Goal: Task Accomplishment & Management: Contribute content

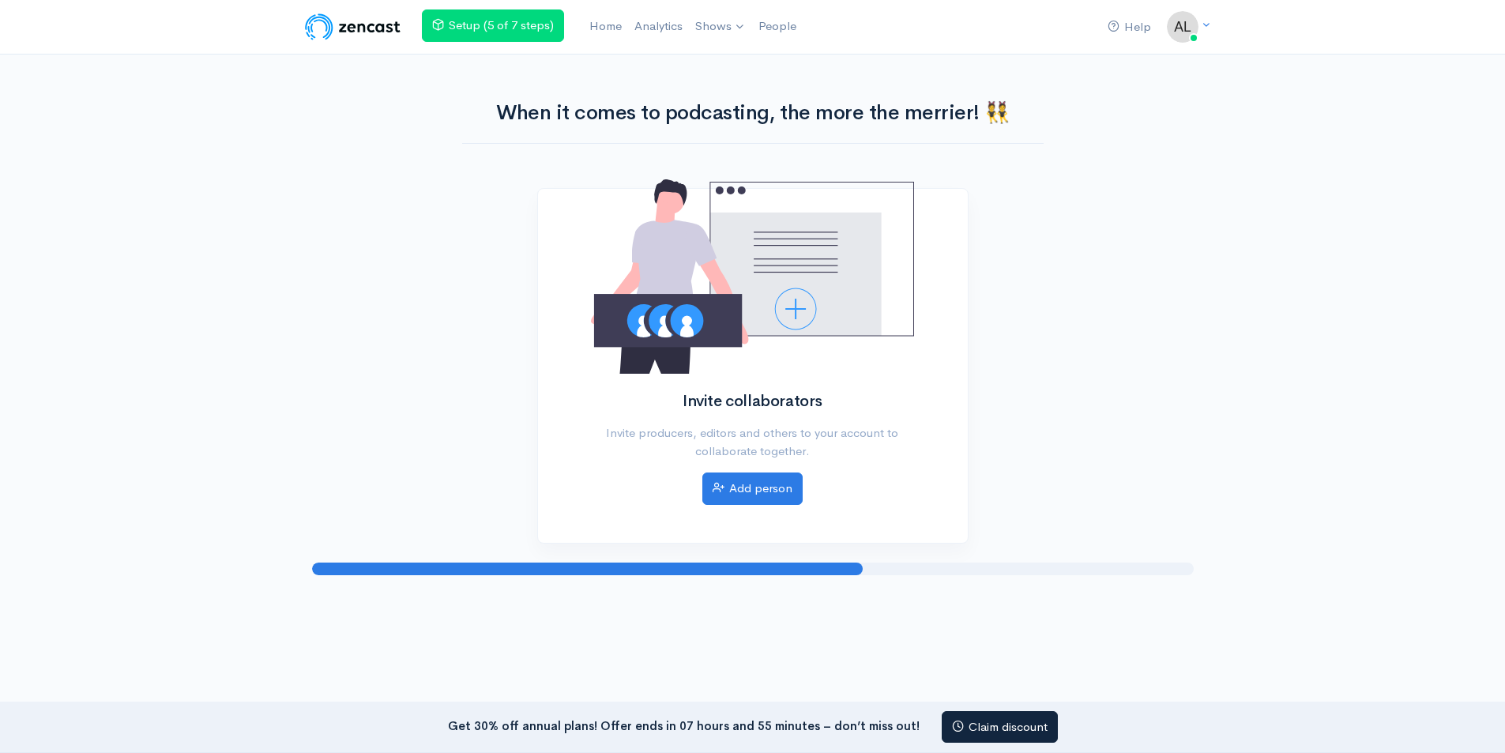
click at [383, 25] on img at bounding box center [353, 27] width 100 height 32
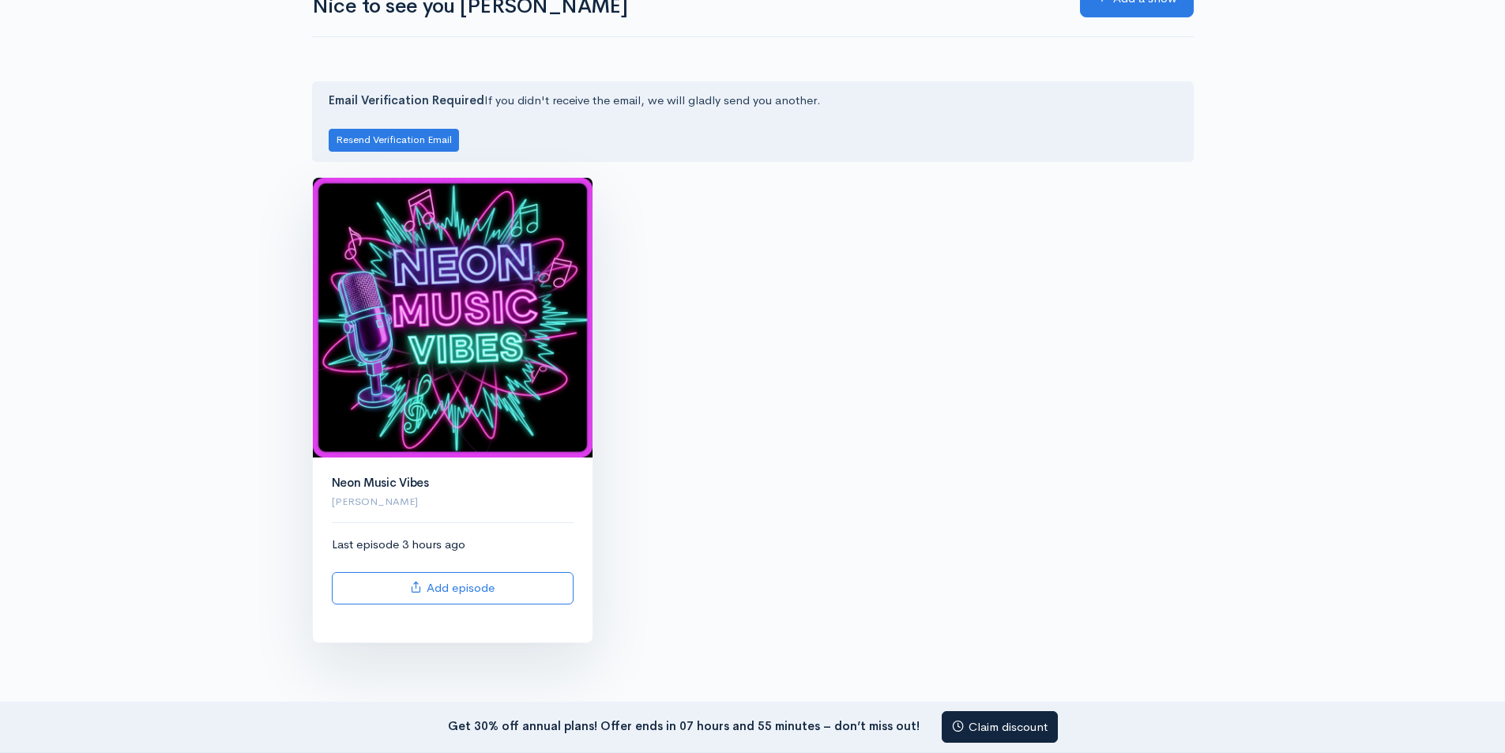
scroll to position [235, 0]
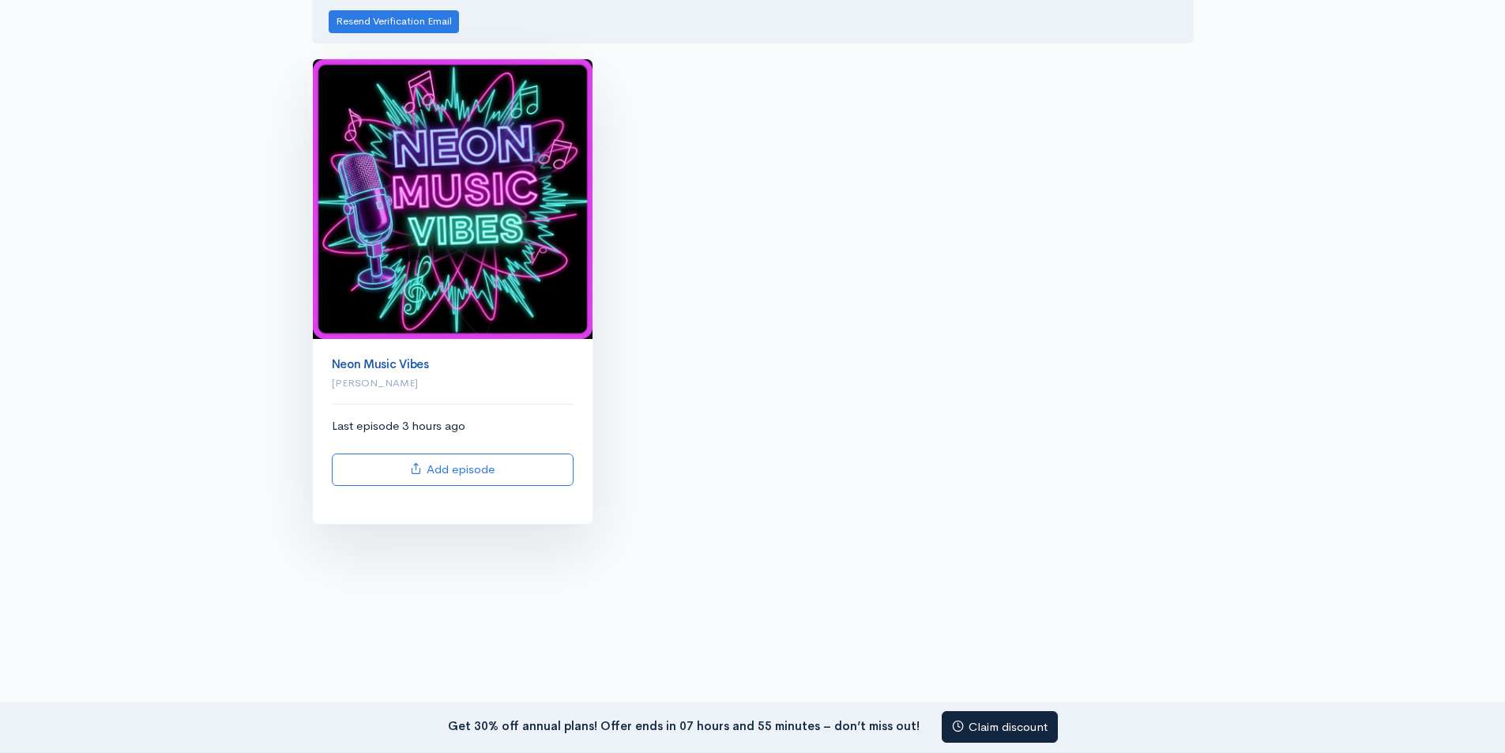
click at [390, 363] on link "Neon Music Vibes" at bounding box center [380, 363] width 97 height 15
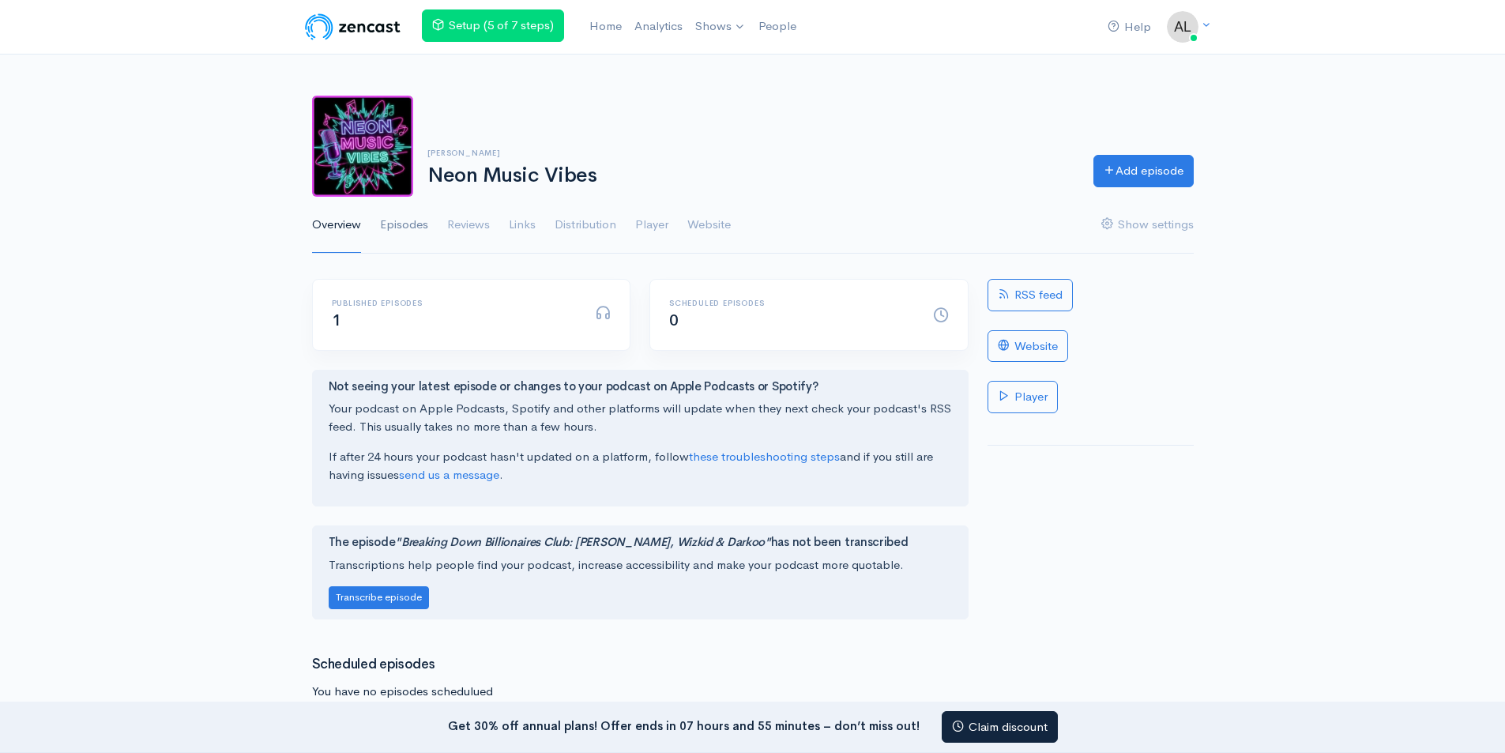
click at [421, 218] on link "Episodes" at bounding box center [404, 225] width 48 height 57
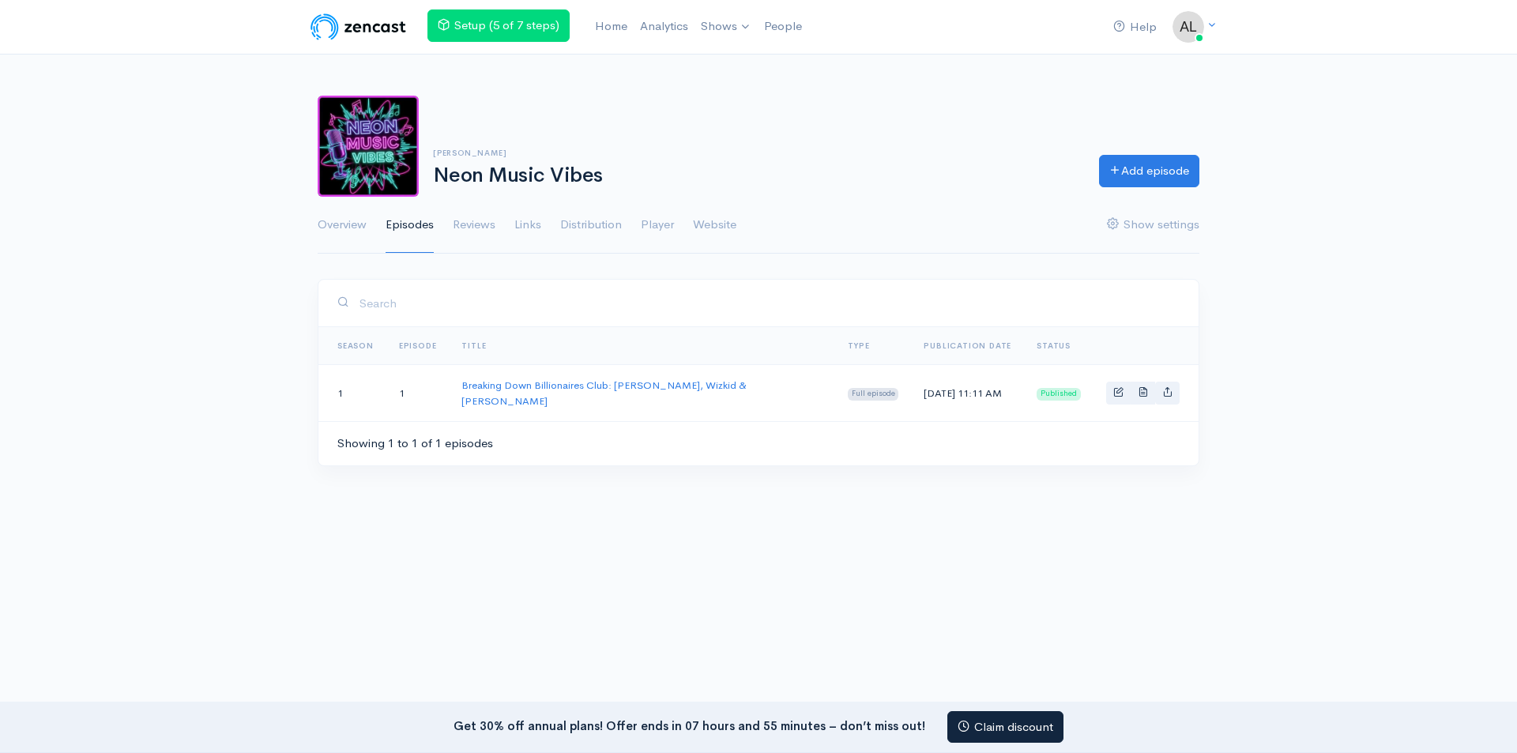
click at [487, 178] on h1 "Neon Music Vibes" at bounding box center [756, 175] width 647 height 23
click at [303, 224] on div "Alex Harris Neon Music Vibes Add episode Overview Episodes Reviews Links Distri…" at bounding box center [758, 166] width 1517 height 178
click at [322, 224] on link "Overview" at bounding box center [342, 225] width 49 height 57
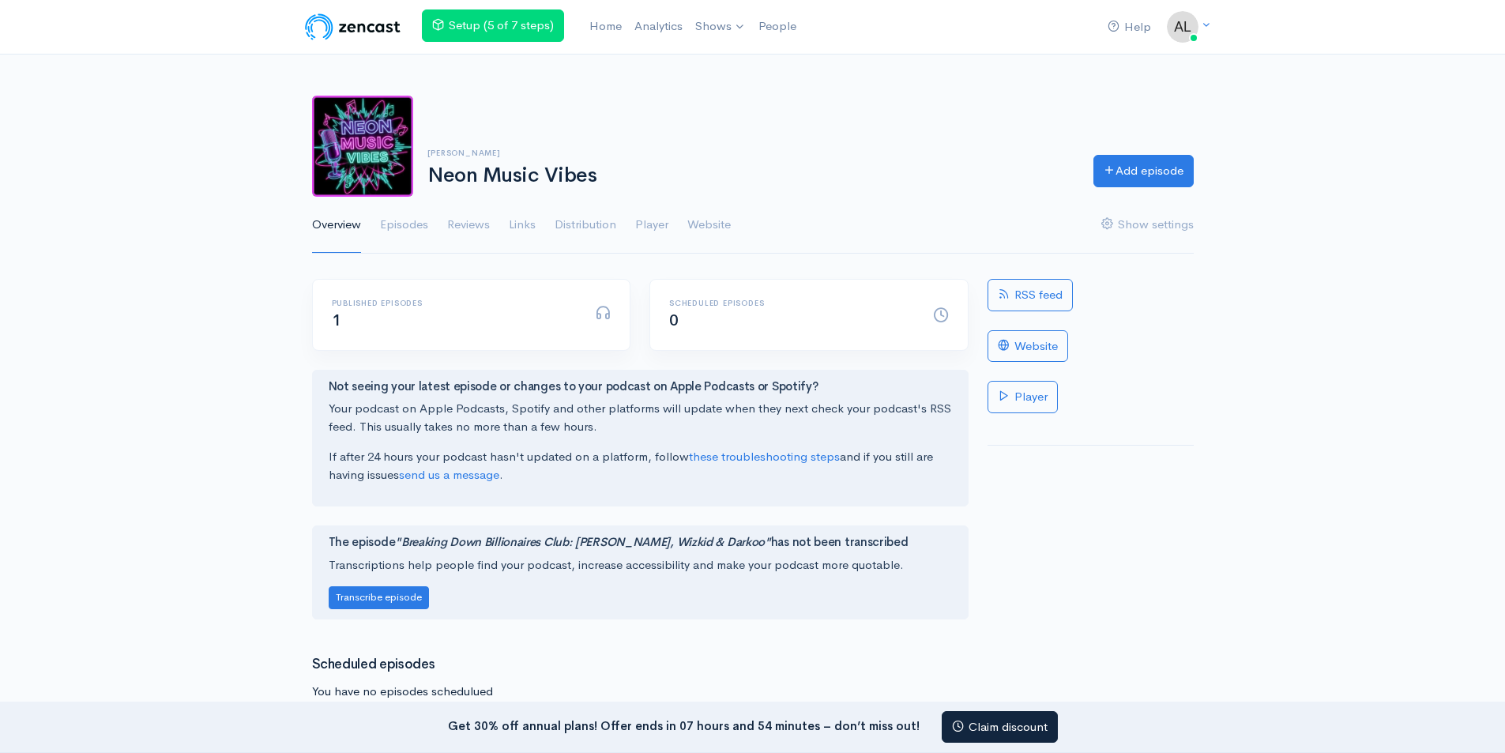
click at [492, 224] on ul "Overview Episodes Reviews Links Distribution Player Website Show settings" at bounding box center [753, 225] width 882 height 57
click at [482, 225] on link "Reviews" at bounding box center [468, 225] width 43 height 57
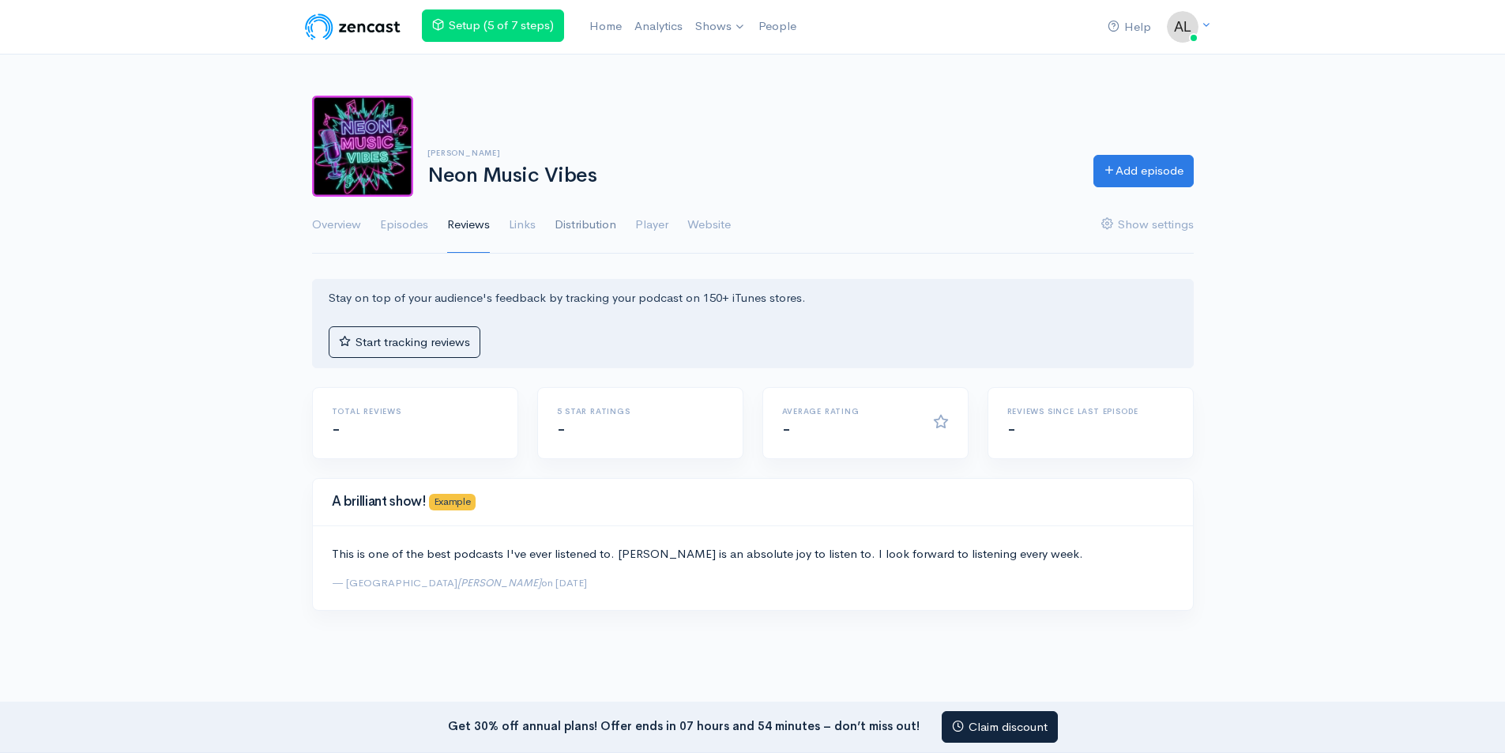
click at [592, 220] on link "Distribution" at bounding box center [586, 225] width 62 height 57
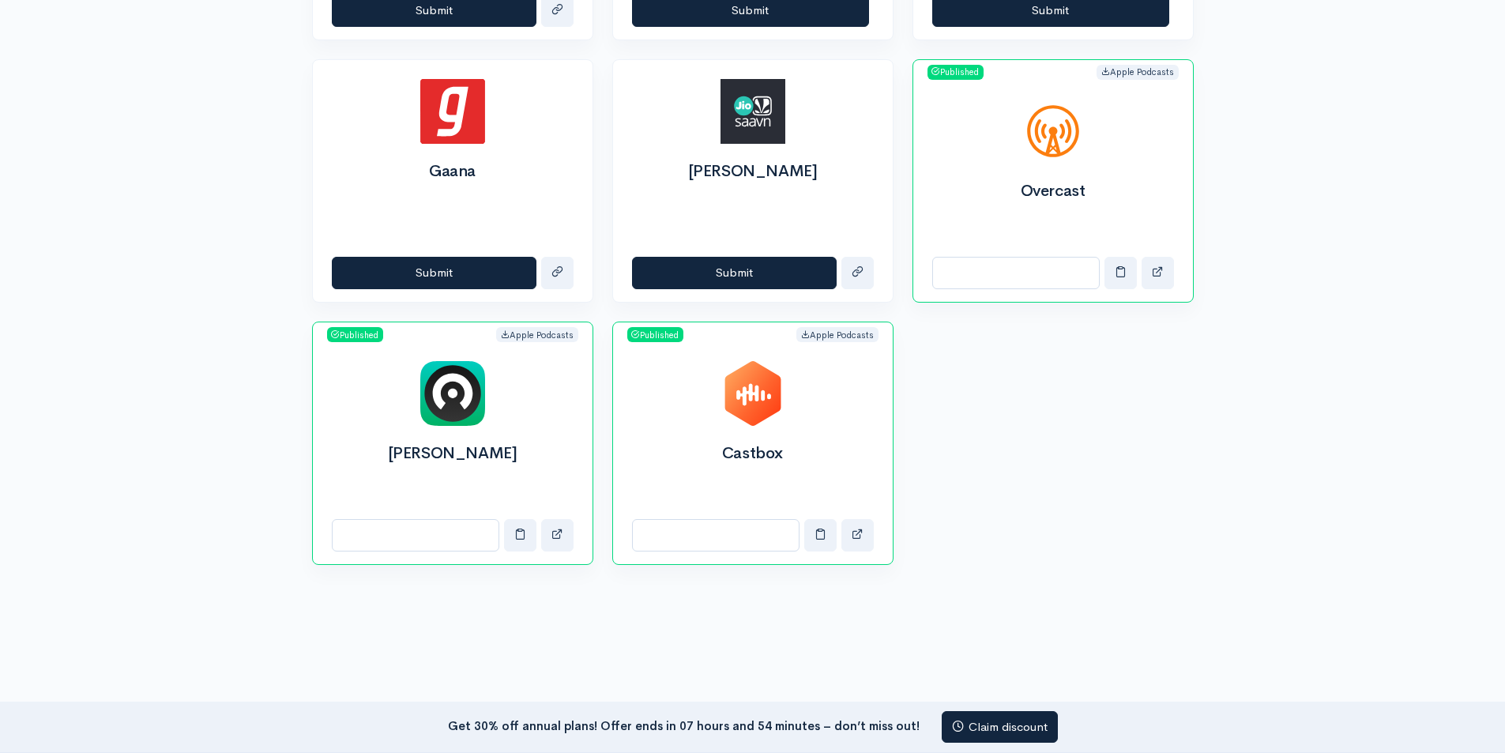
scroll to position [1571, 0]
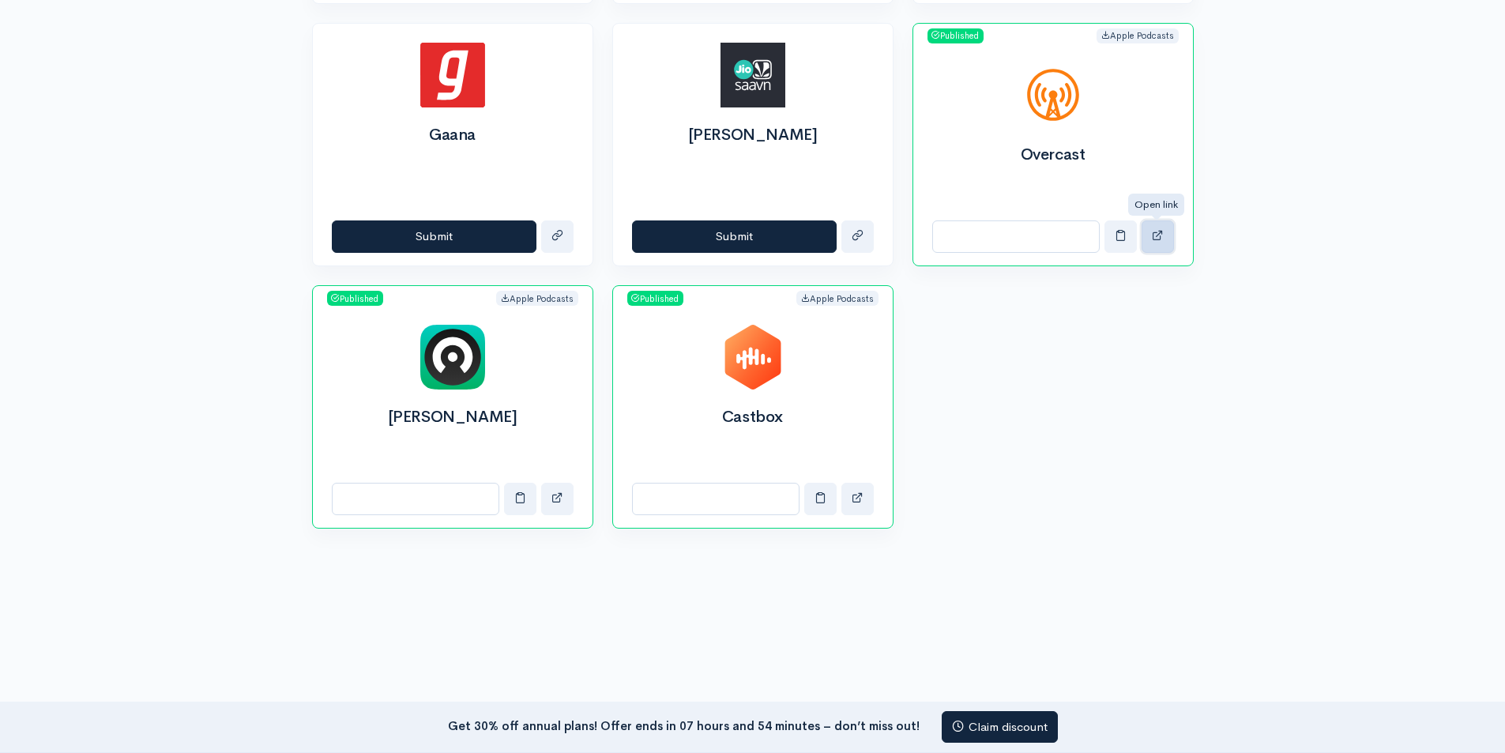
click at [1156, 227] on button "button" at bounding box center [1157, 236] width 32 height 32
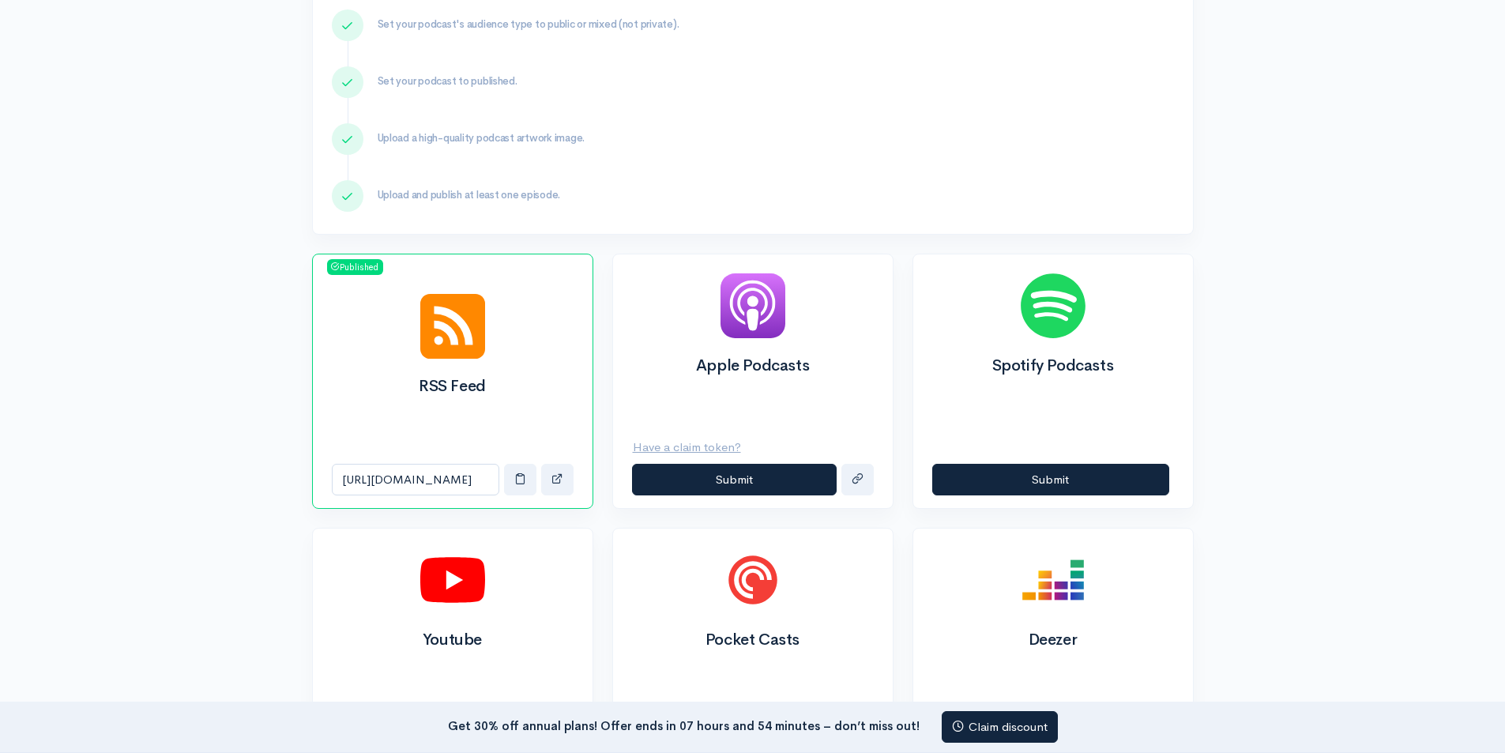
scroll to position [0, 0]
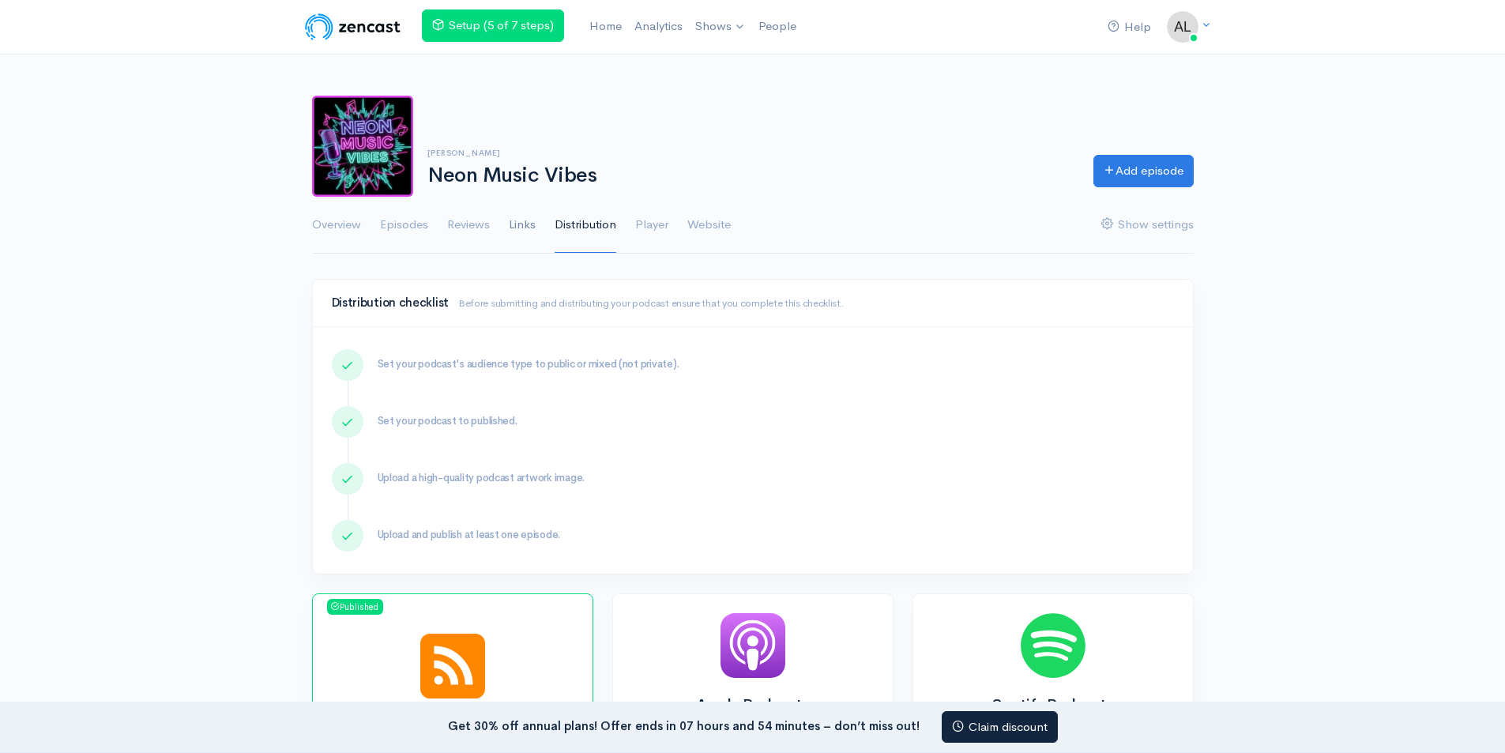
click at [526, 227] on link "Links" at bounding box center [522, 225] width 27 height 57
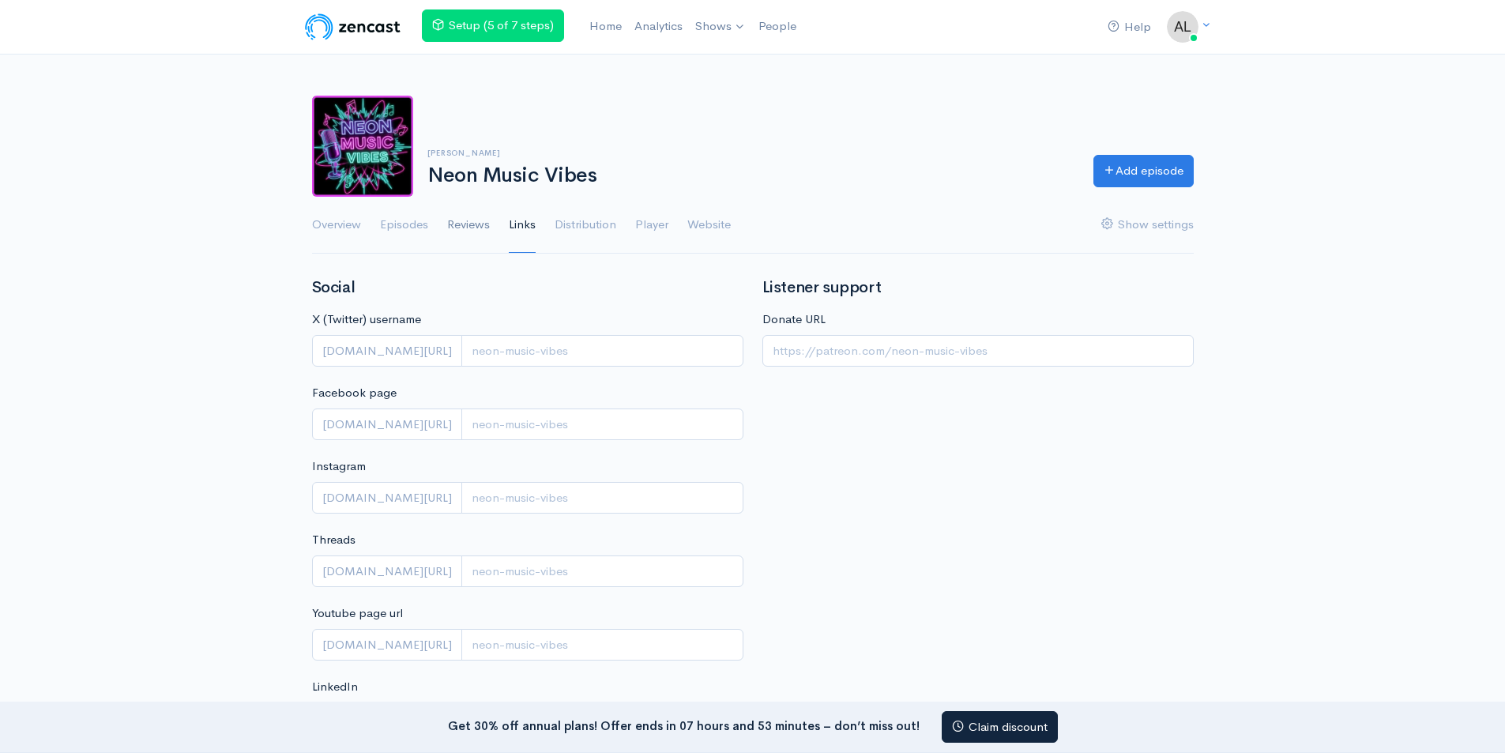
click at [490, 228] on link "Reviews" at bounding box center [468, 225] width 43 height 57
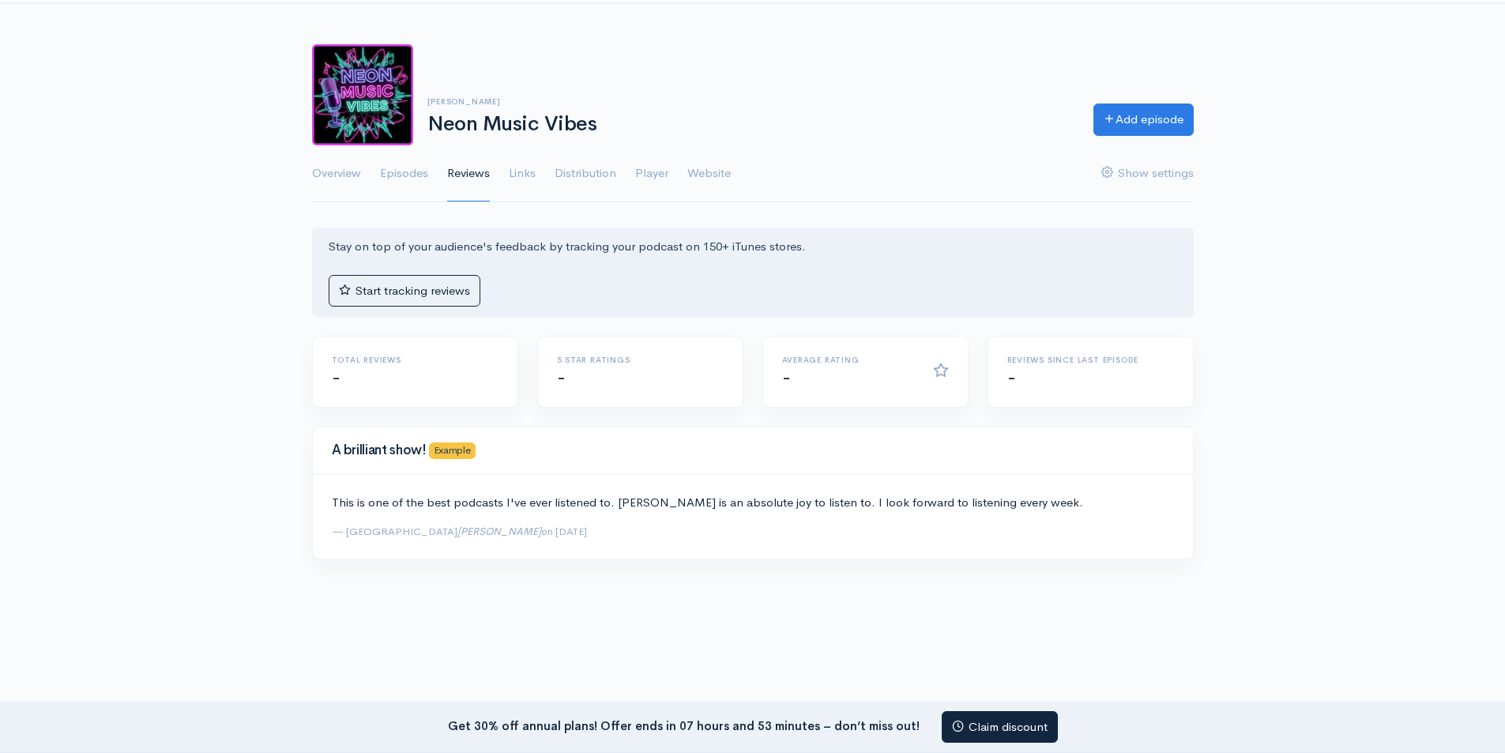
scroll to position [79, 0]
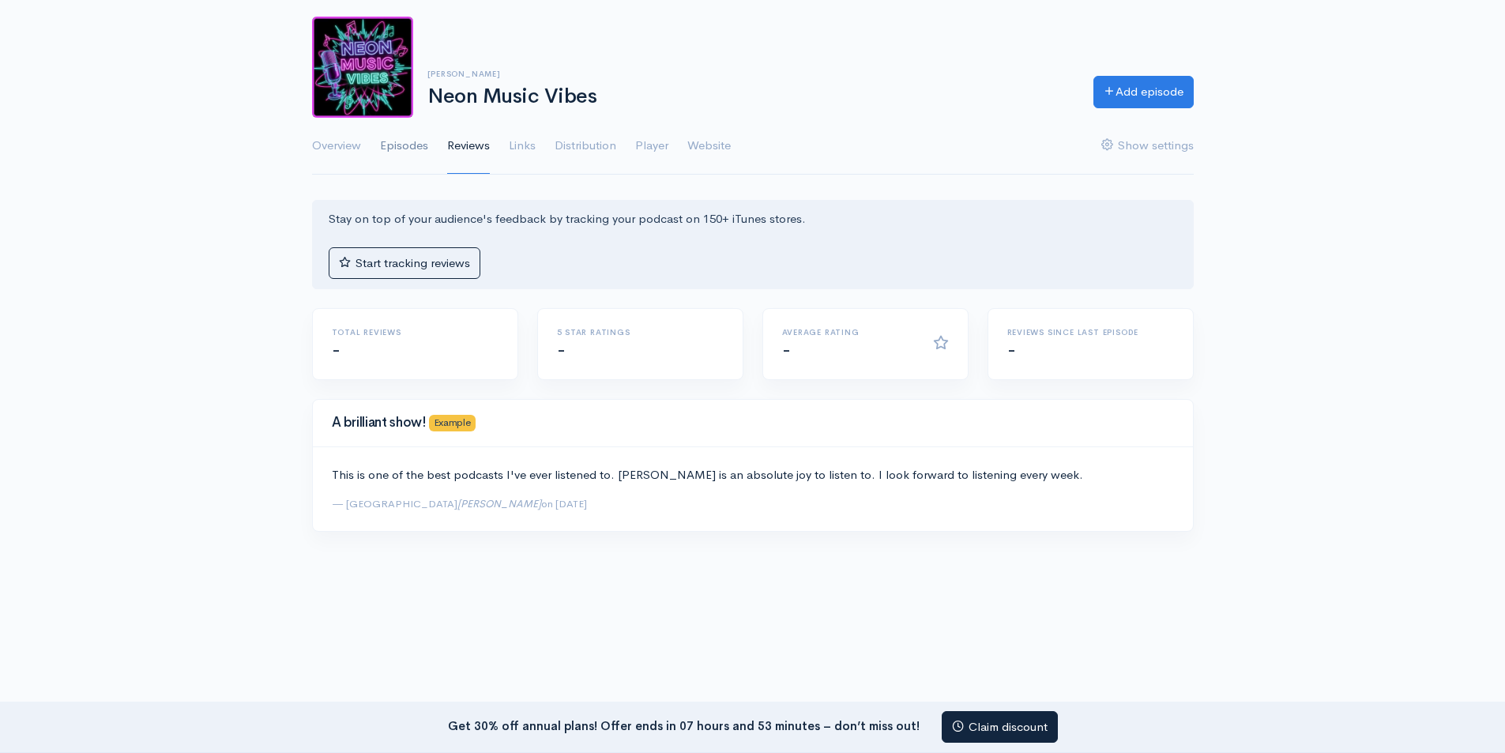
click at [406, 152] on link "Episodes" at bounding box center [404, 146] width 48 height 57
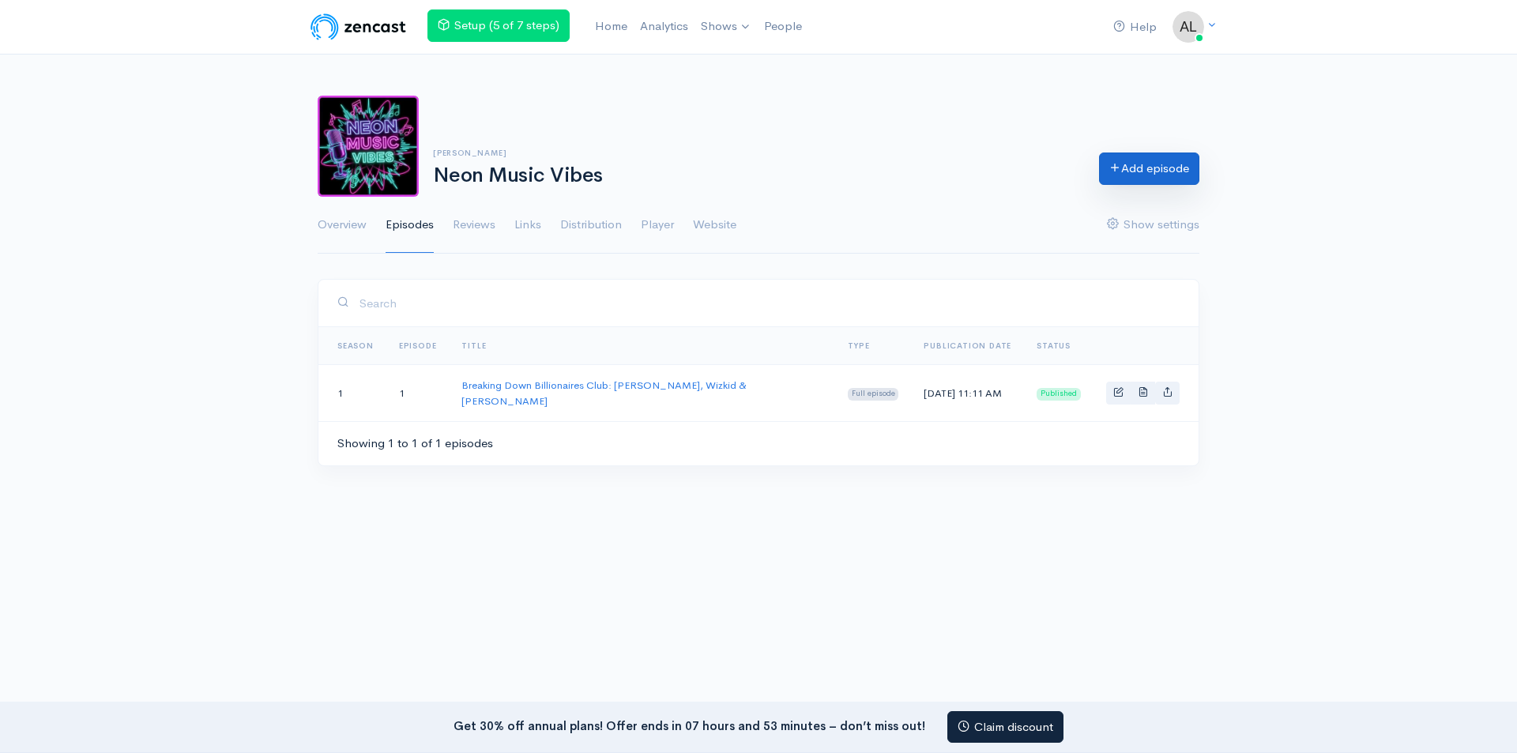
click at [1146, 179] on link "Add episode" at bounding box center [1149, 168] width 100 height 32
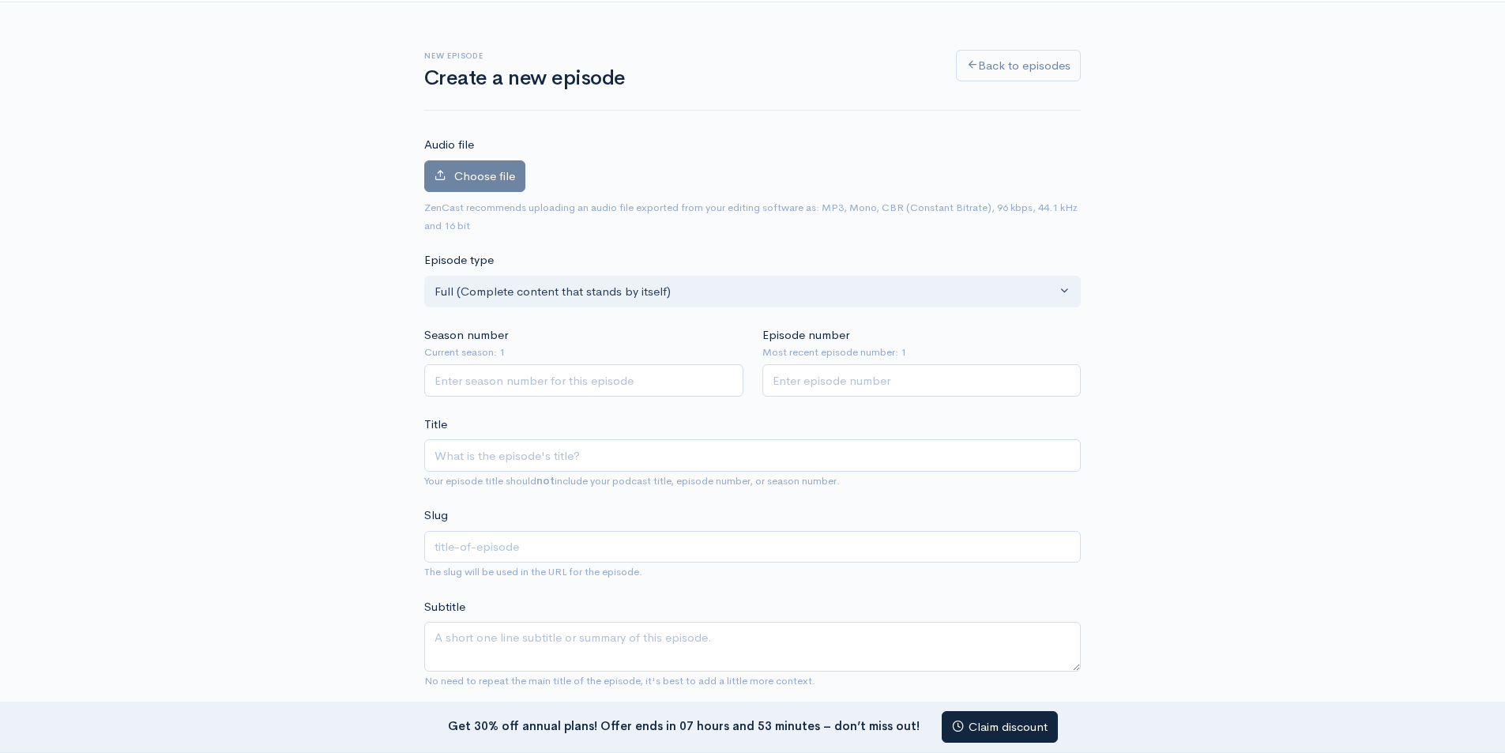
scroll to position [79, 0]
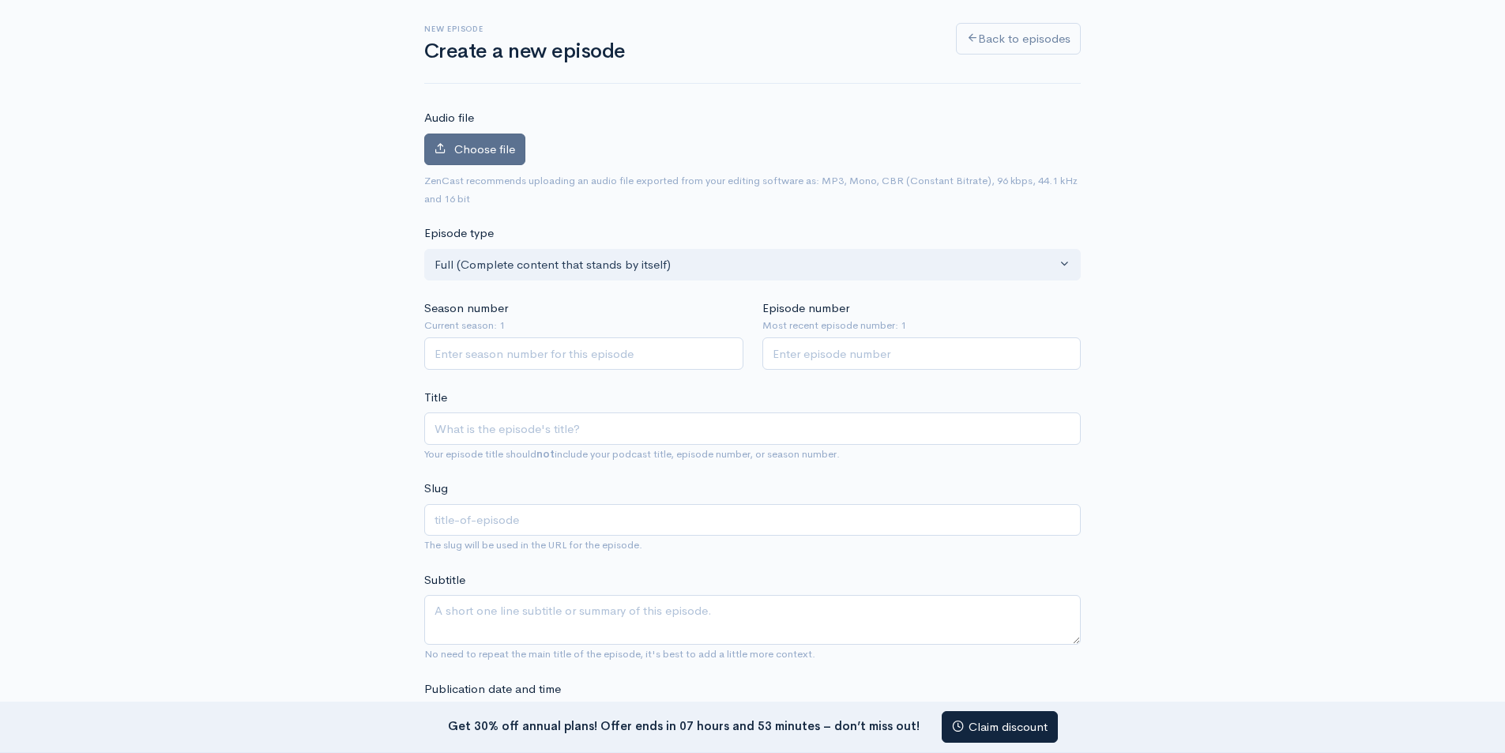
click at [473, 161] on label "Choose file" at bounding box center [474, 149] width 101 height 32
click at [0, 0] on input "Choose file" at bounding box center [0, 0] width 0 height 0
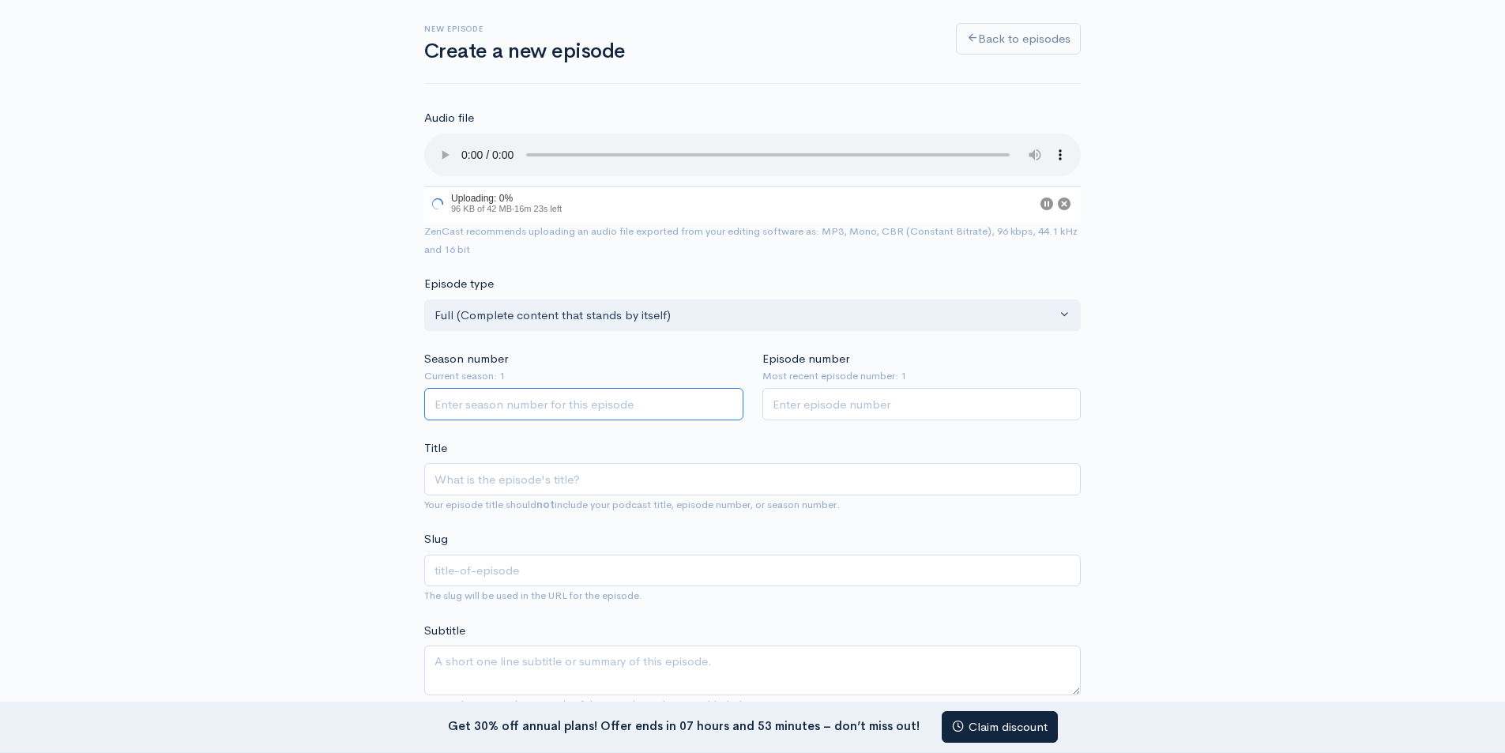
click at [516, 409] on input "Season number" at bounding box center [583, 404] width 319 height 32
type input "1"
click at [852, 413] on input "Episode number" at bounding box center [921, 406] width 319 height 32
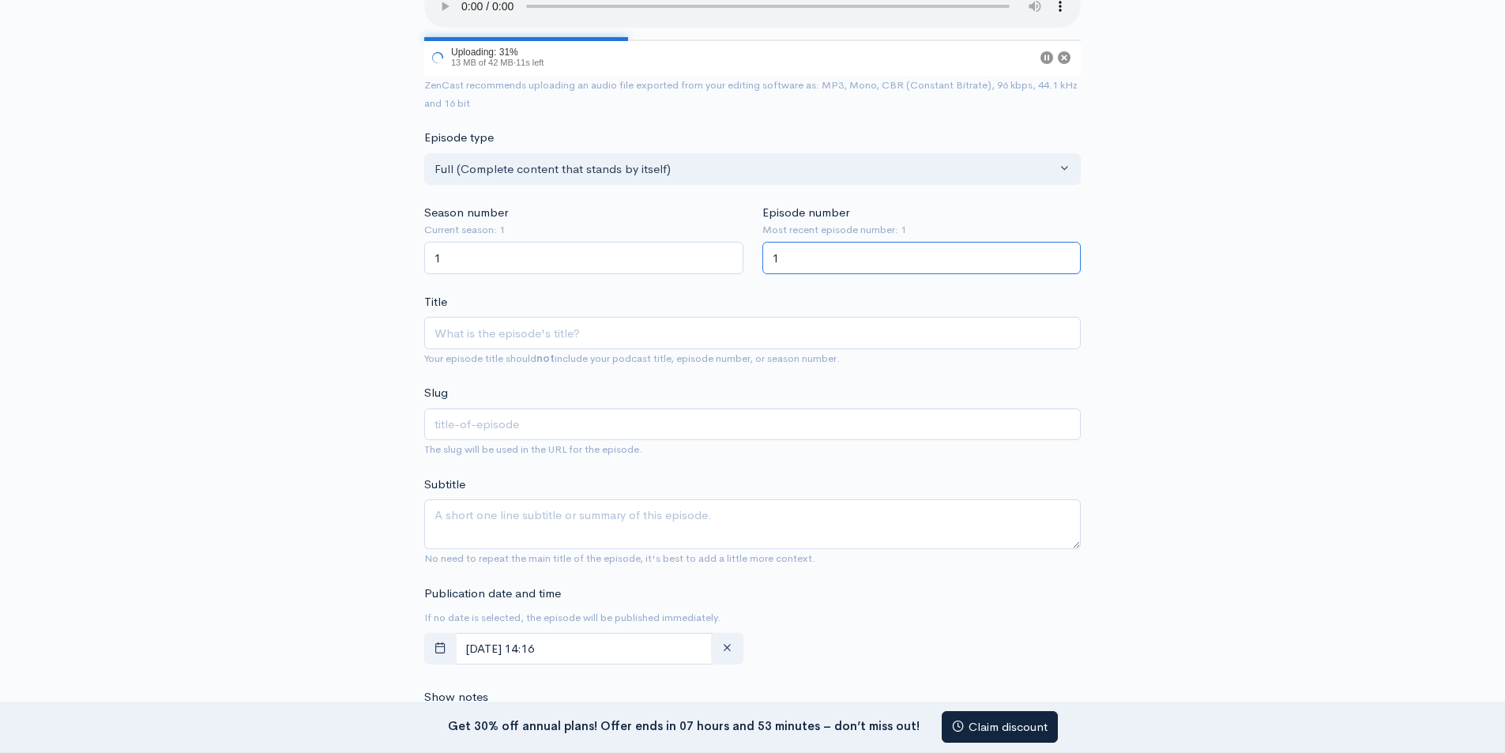
scroll to position [237, 0]
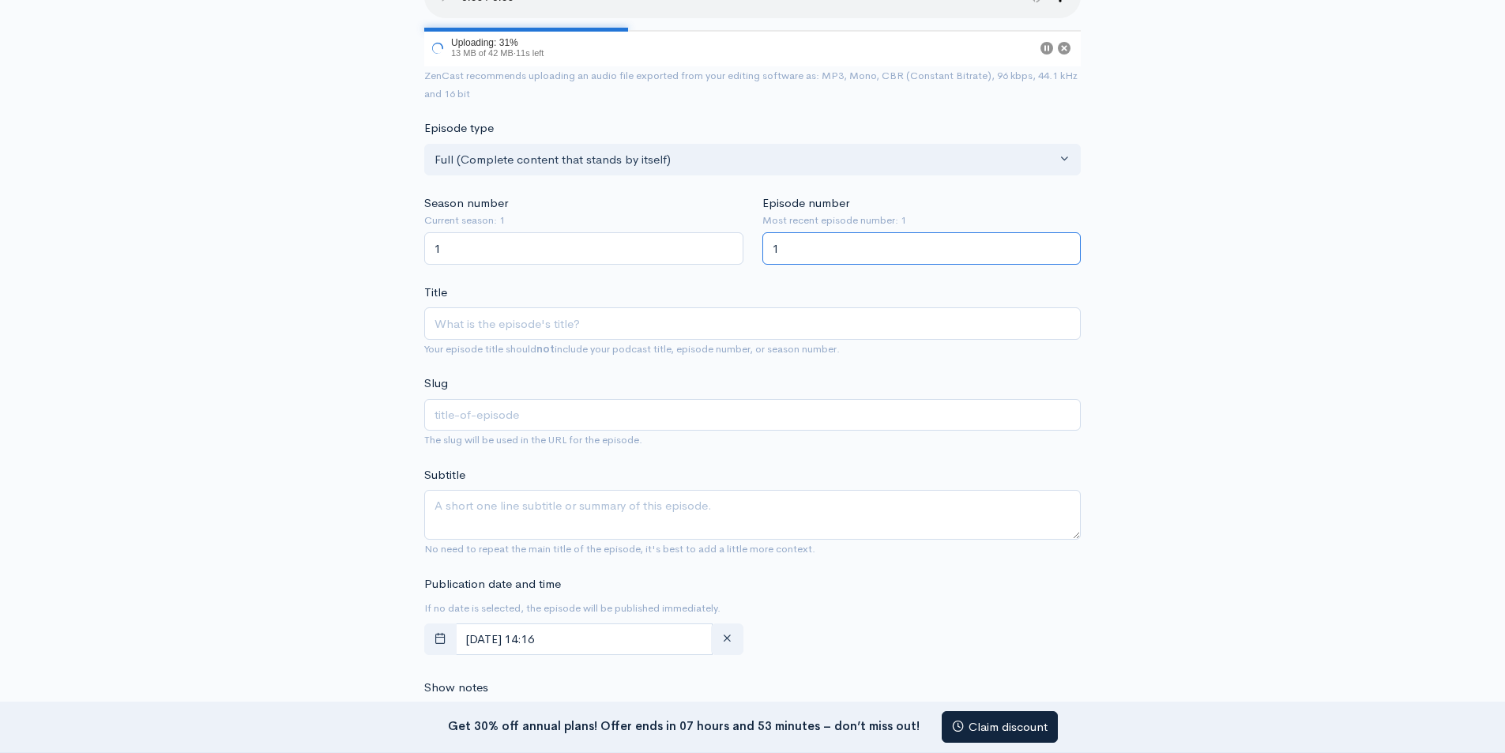
type input "1"
click at [498, 311] on input "Title" at bounding box center [752, 323] width 656 height 32
click at [503, 329] on input "Title" at bounding box center [752, 323] width 656 height 32
paste input "On The Low & Beyond: Intimacy in the Latest Music Videos"
type input "On The Low & Beyond: Intimacy in the Latest Music Videos"
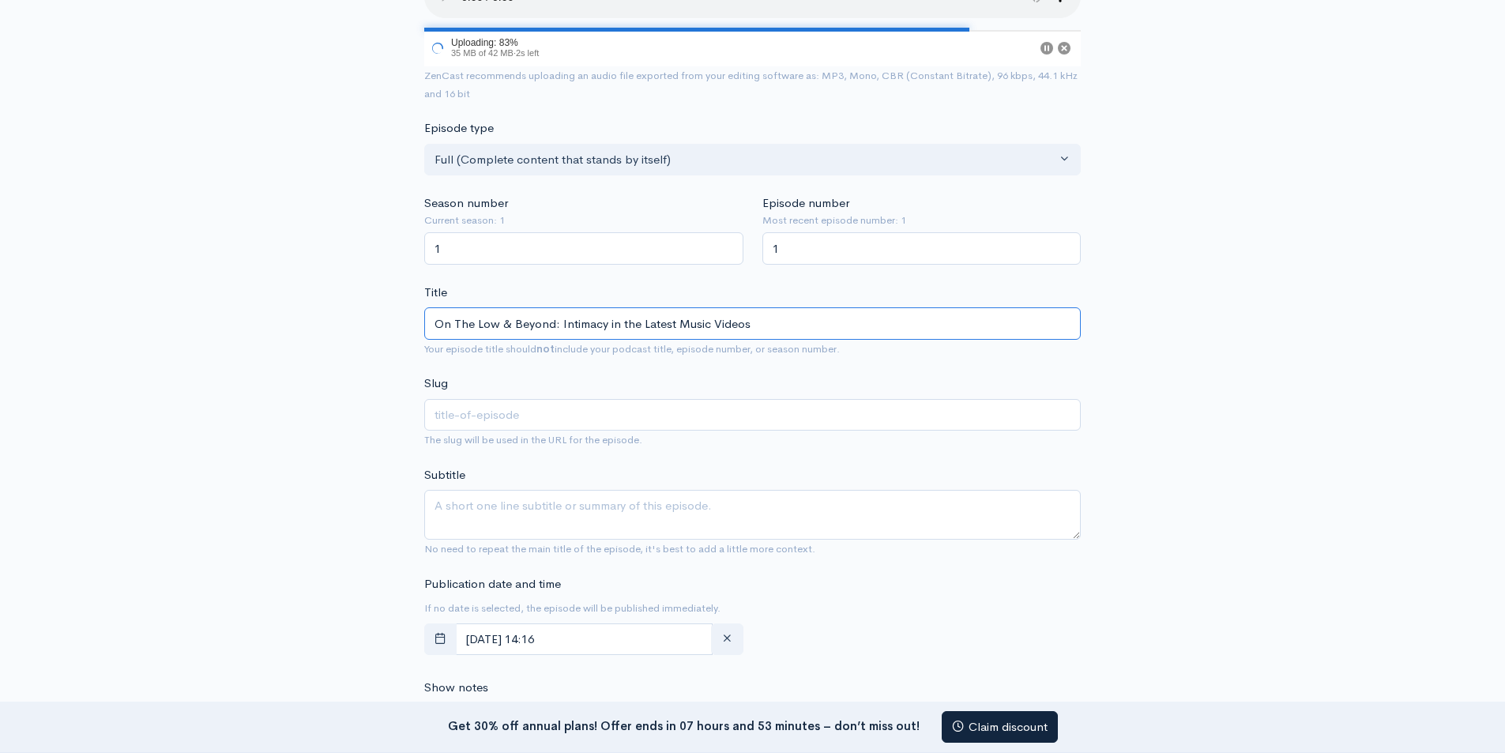
type input "on-the-low-beyond-intimacy-in-the-latest-music-videos"
type input "On The Low & Beyond: Intimacy in the Latest Music Videos"
click at [576, 516] on textarea "Subtitle" at bounding box center [752, 515] width 656 height 50
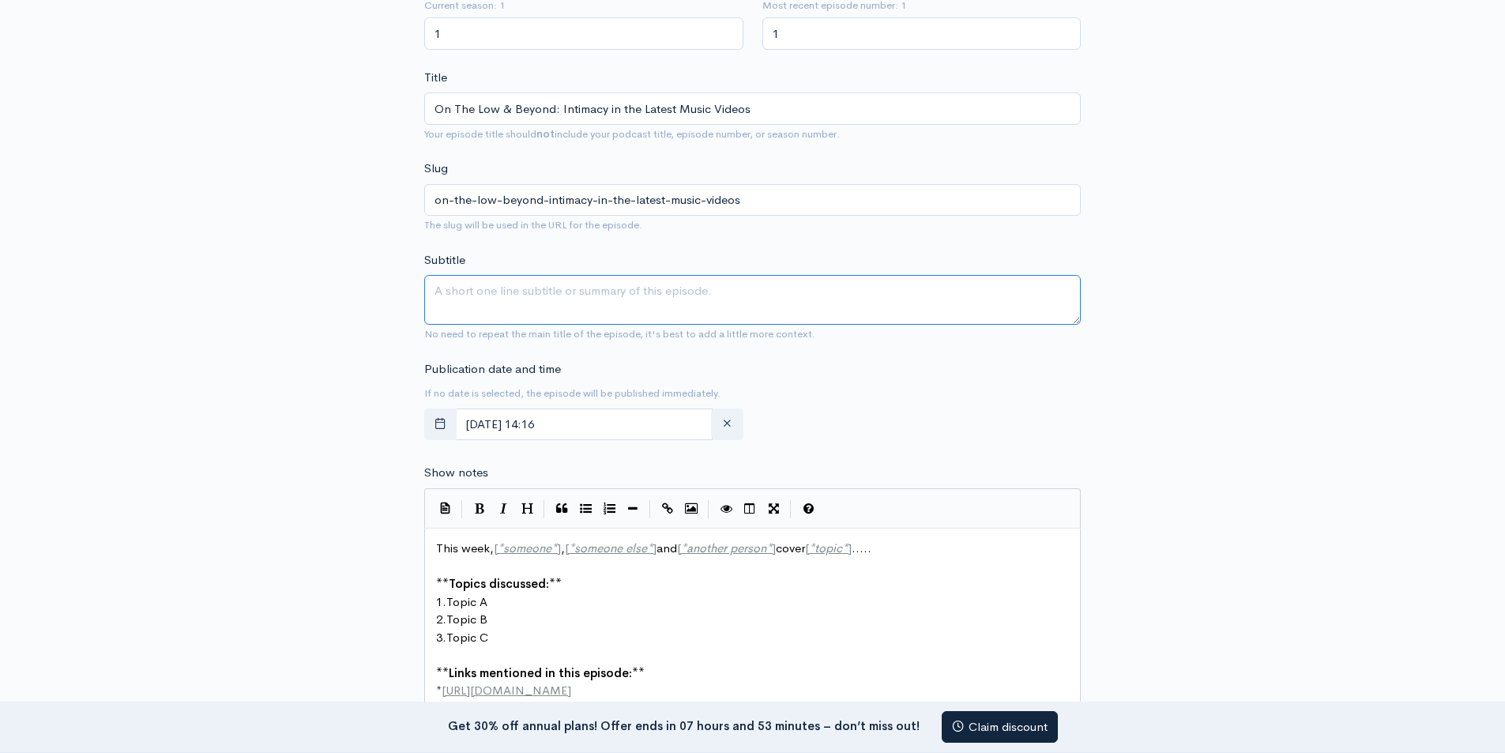
scroll to position [474, 0]
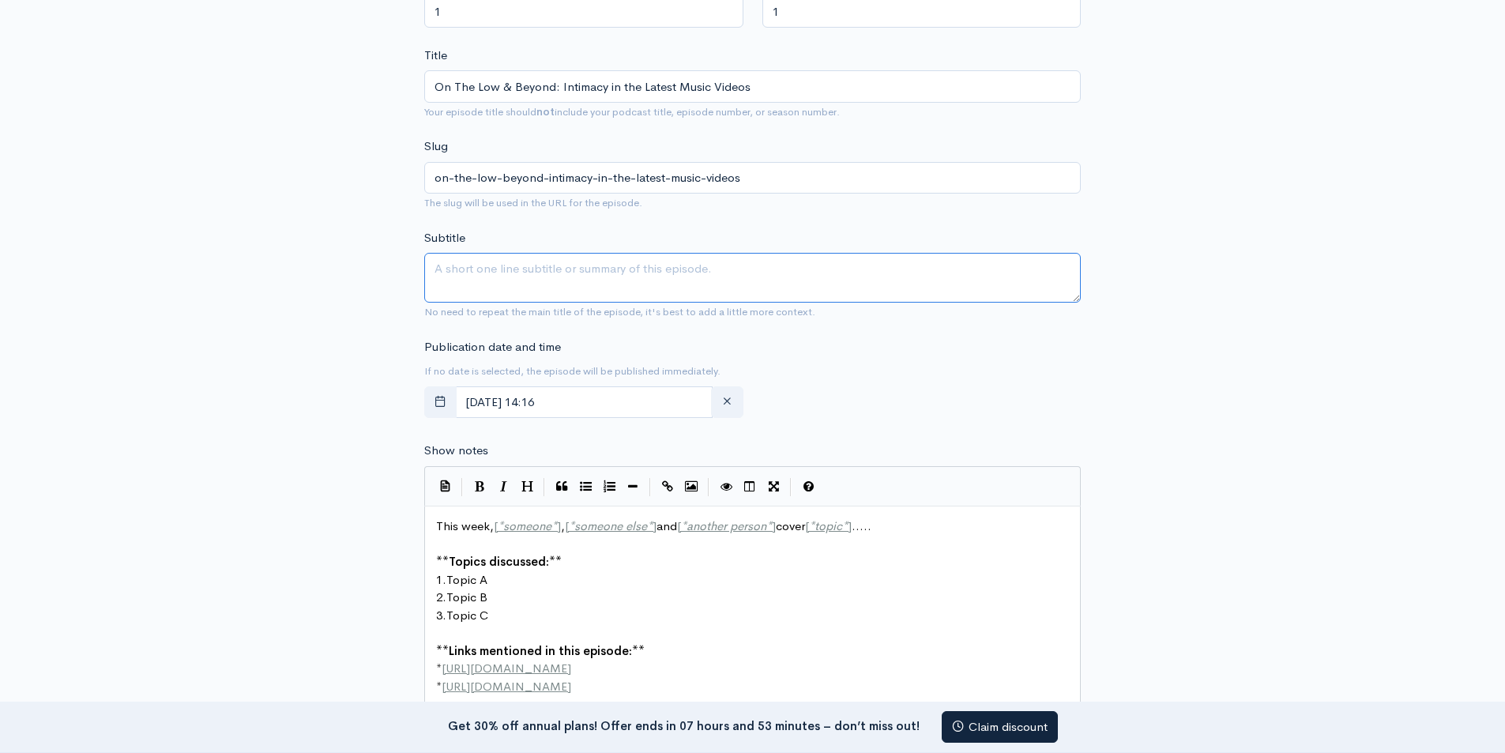
click at [456, 277] on textarea "Subtitle" at bounding box center [752, 278] width 656 height 50
paste textarea "Visual Vibes: Breaking Down Music Videos"
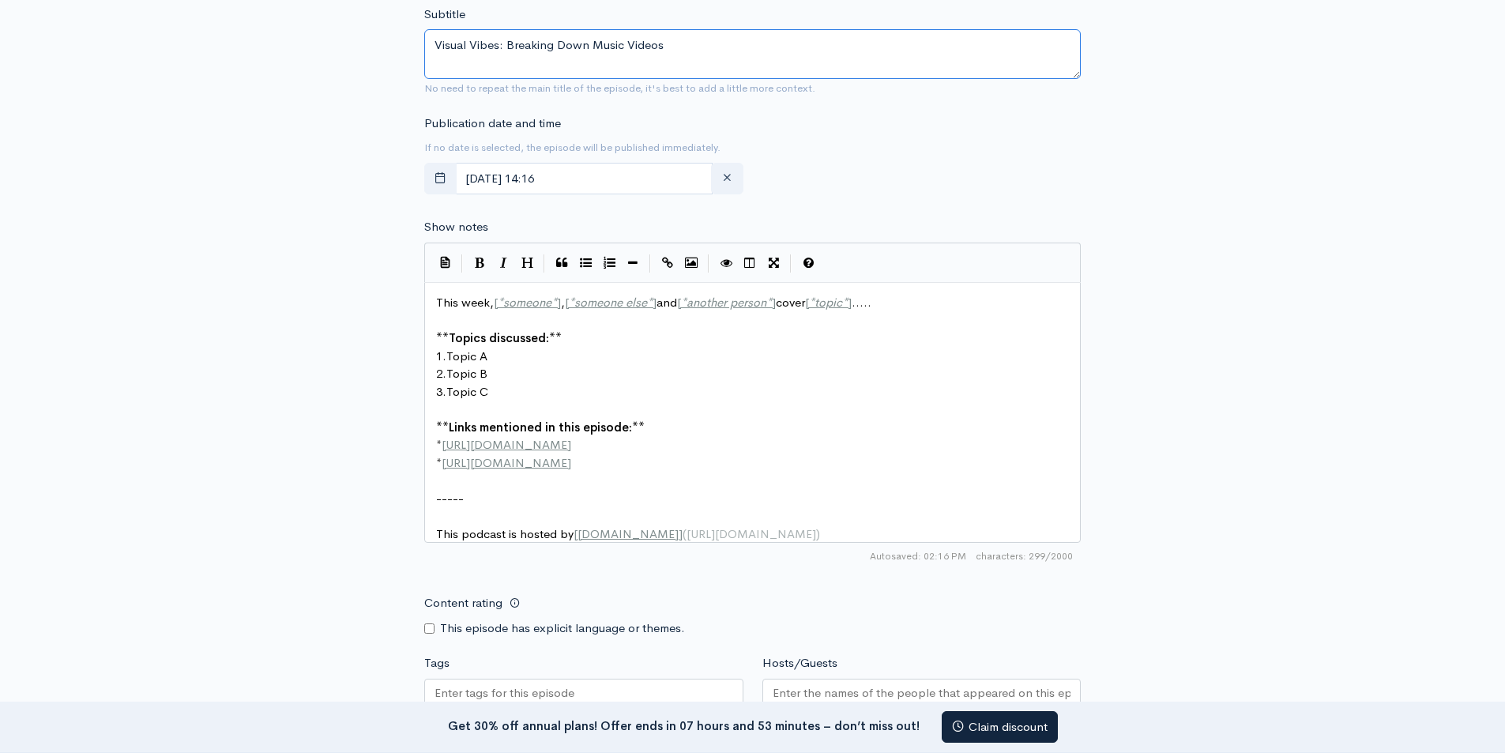
scroll to position [765, 0]
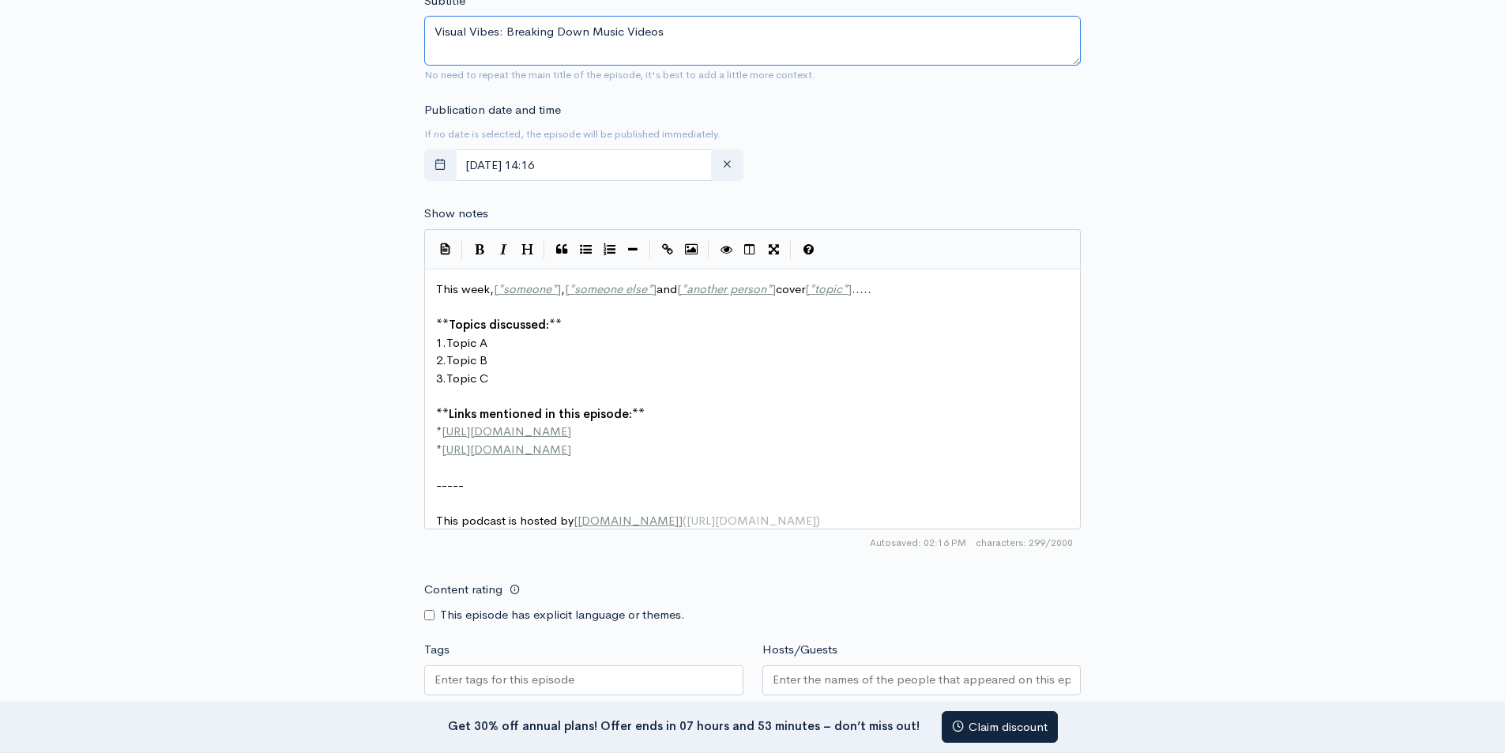
type textarea "Visual Vibes: Breaking Down Music Videos"
click at [528, 325] on span "Topics discussed:" at bounding box center [499, 324] width 100 height 15
type textarea "This week, [*someone*], [*someone else*] and [*another person*] cover [*topic*]…"
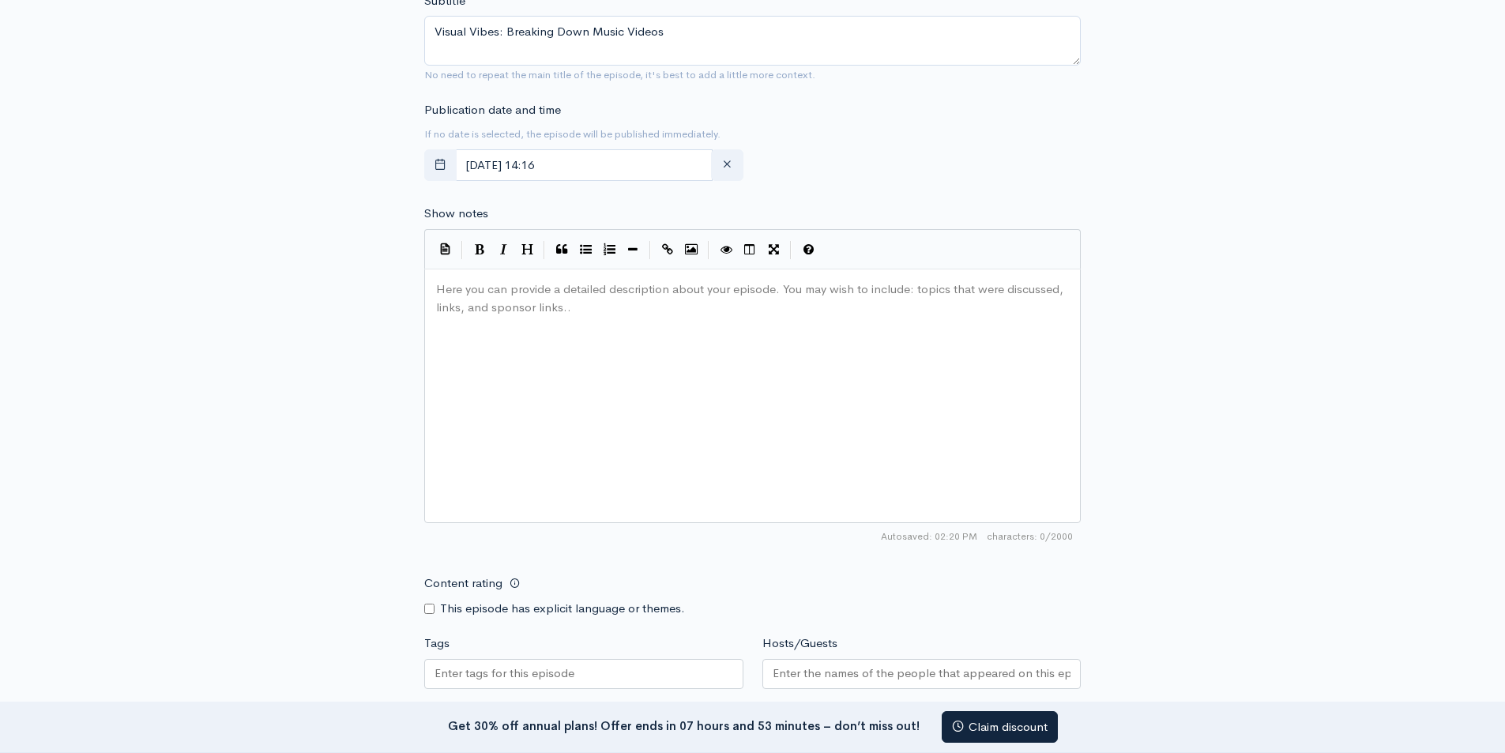
click at [563, 280] on pre "Here you can provide a detailed description about your episode. You may wish to…" at bounding box center [758, 280] width 651 height 0
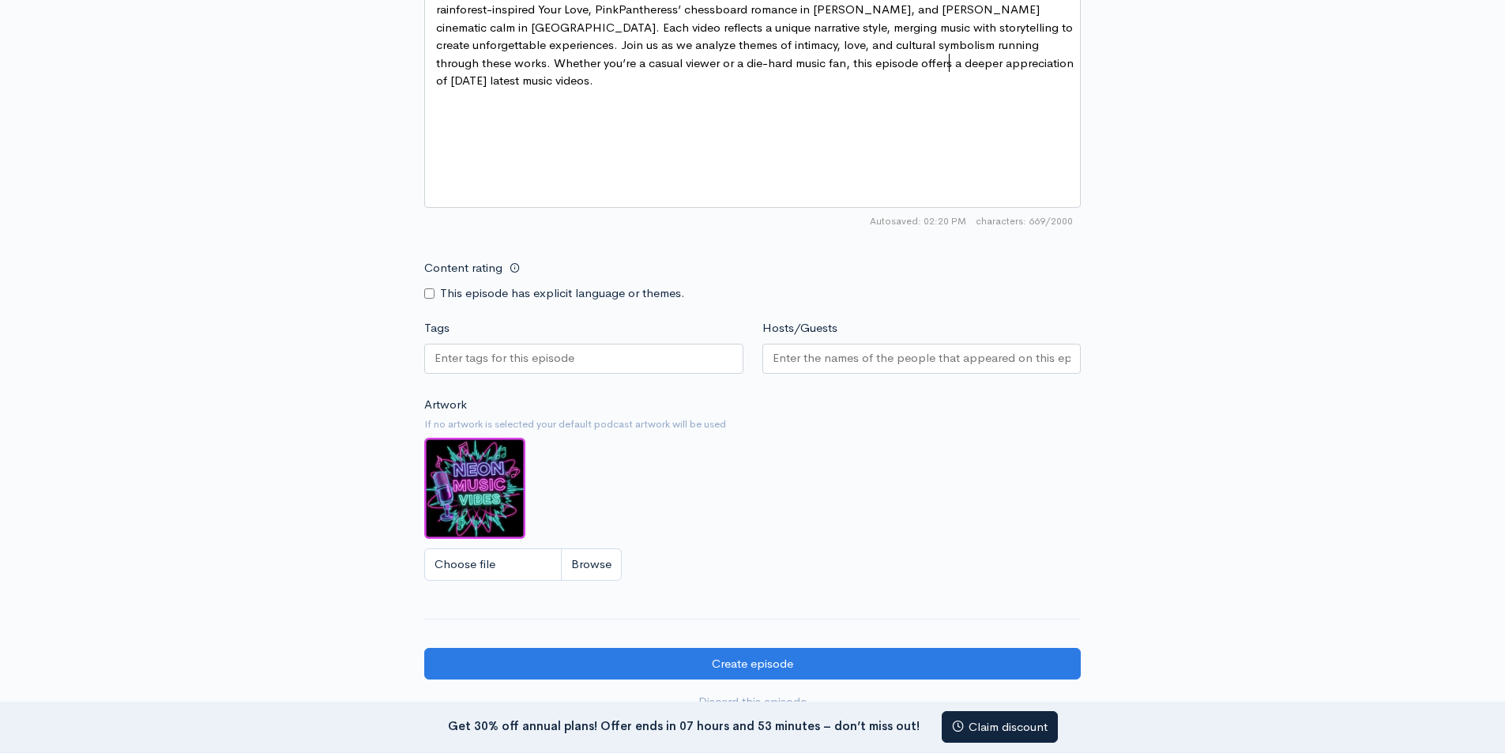
scroll to position [1081, 0]
click at [475, 558] on input "Choose file" at bounding box center [522, 563] width 197 height 32
type input "C:\fakepath\podcast (1).jpg"
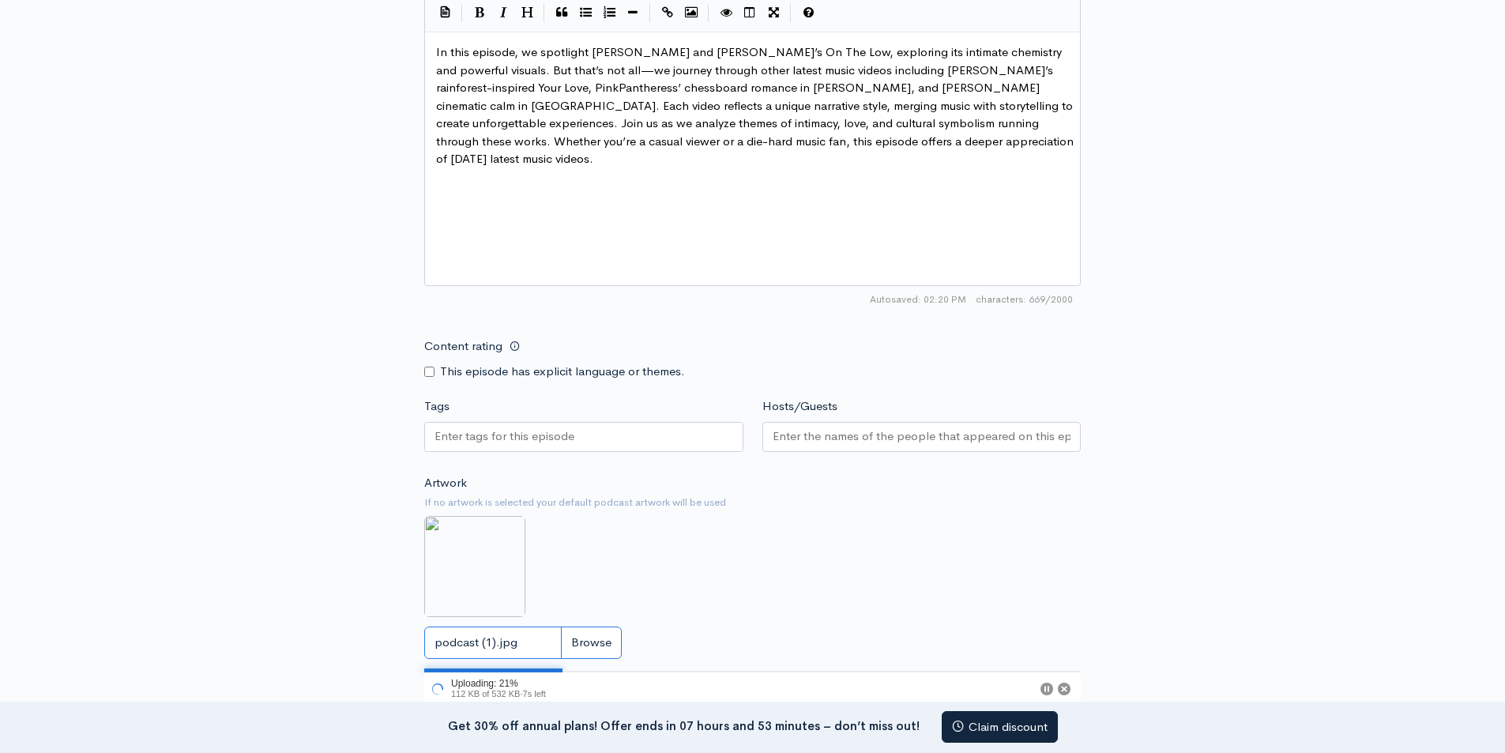
scroll to position [923, 0]
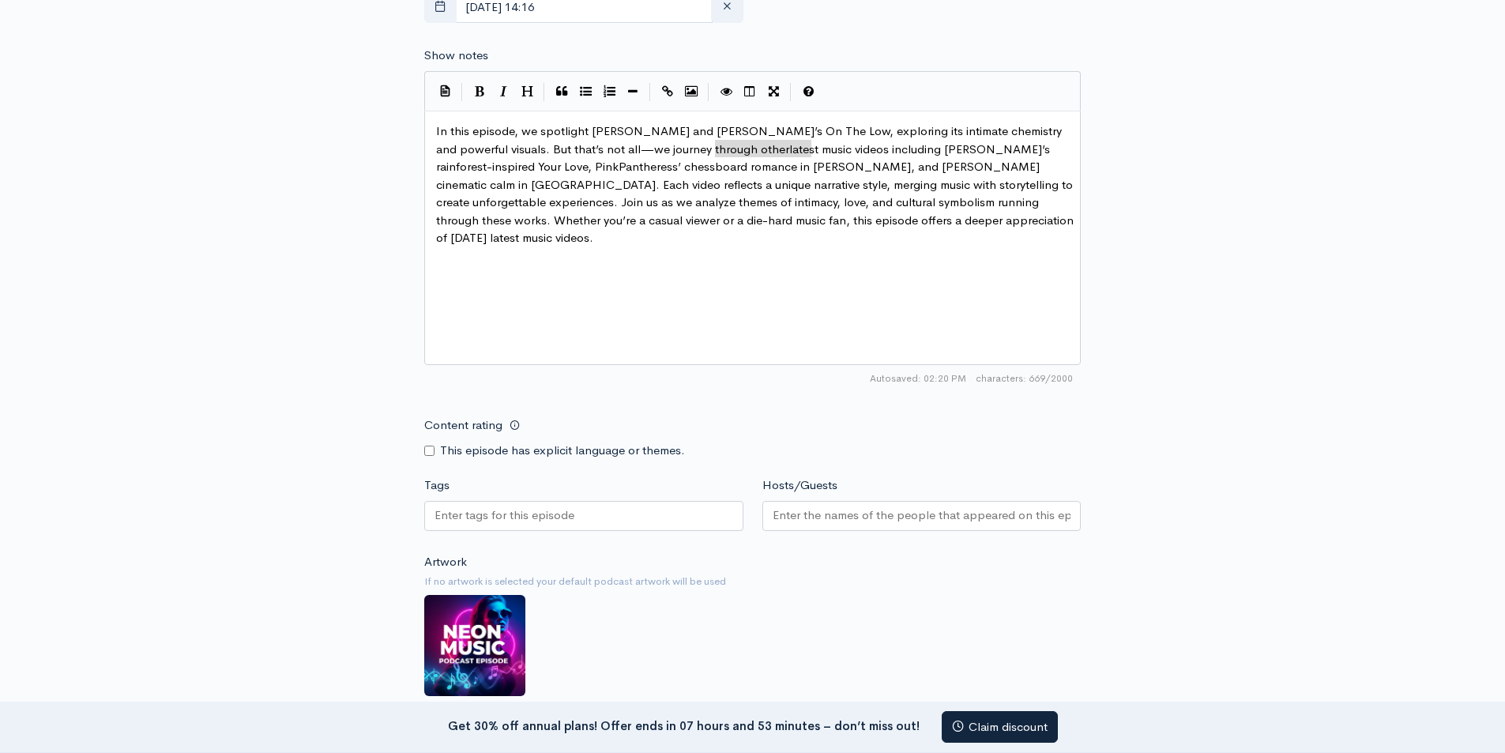
type textarea "latest music videos"
drag, startPoint x: 714, startPoint y: 149, endPoint x: 814, endPoint y: 145, distance: 100.4
click at [671, 92] on icon "Create Link" at bounding box center [667, 91] width 11 height 12
click at [749, 277] on div "x In this episode, we spotlight Tiwa Savage and Skepta’s On The Low, exploring …" at bounding box center [772, 257] width 679 height 276
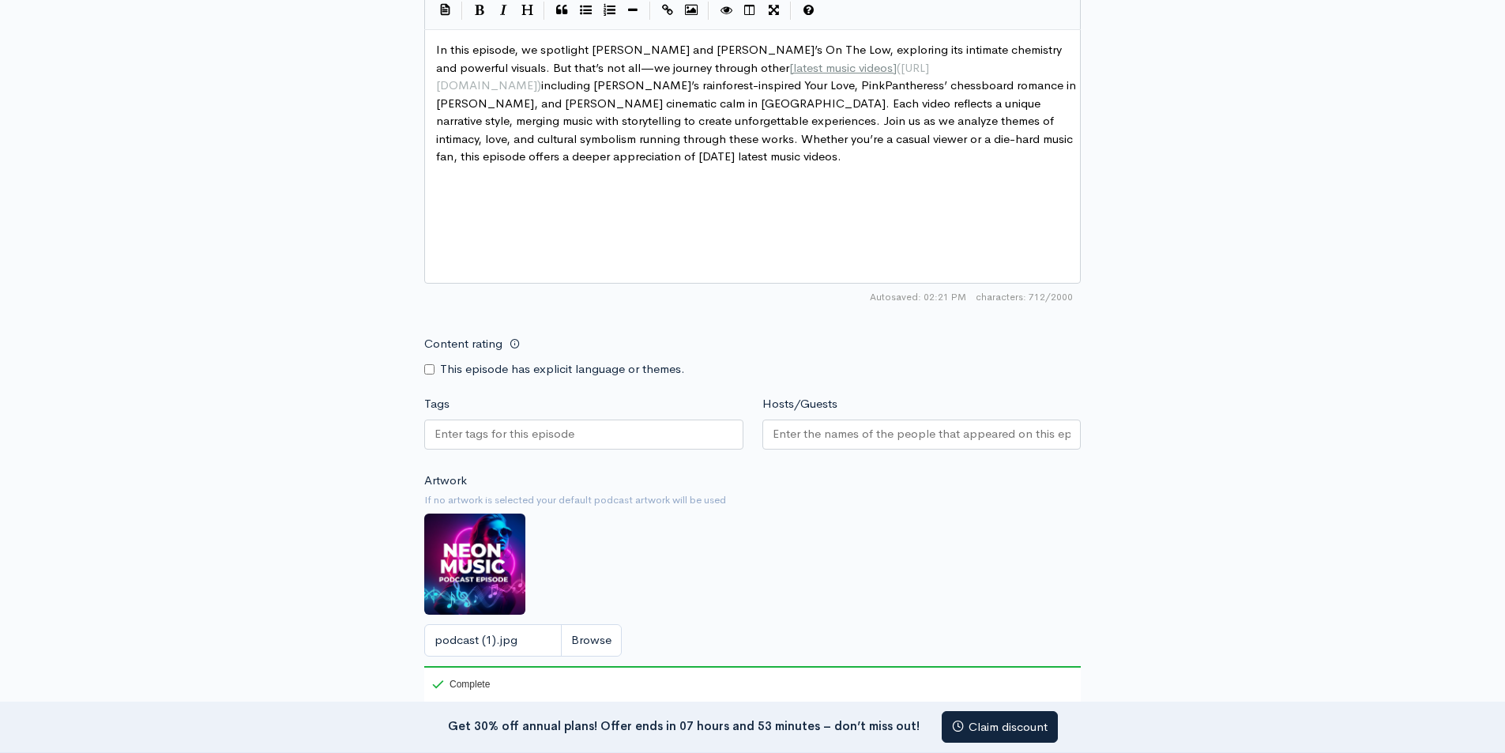
scroll to position [990, 0]
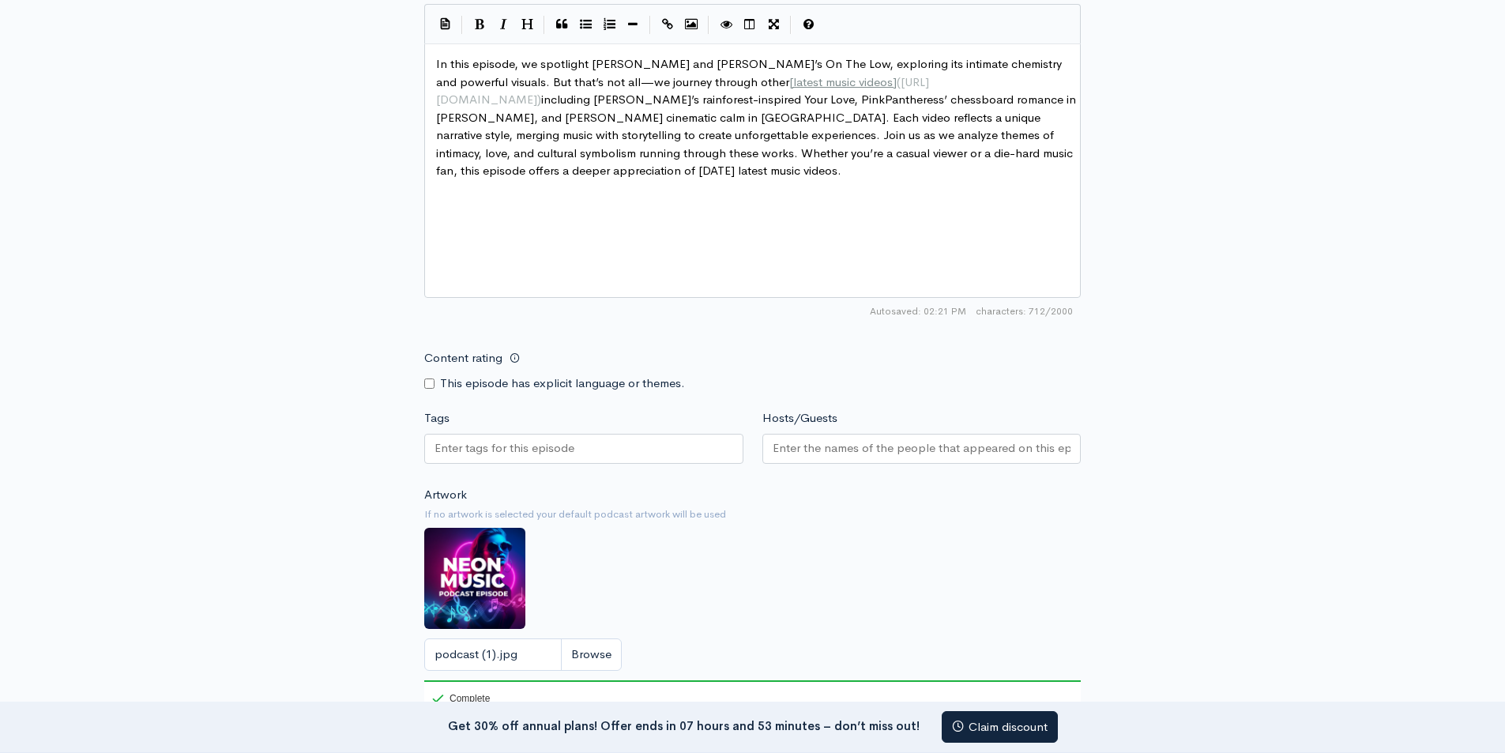
click at [843, 459] on div at bounding box center [921, 449] width 319 height 30
click at [512, 449] on input "Tags" at bounding box center [505, 448] width 142 height 18
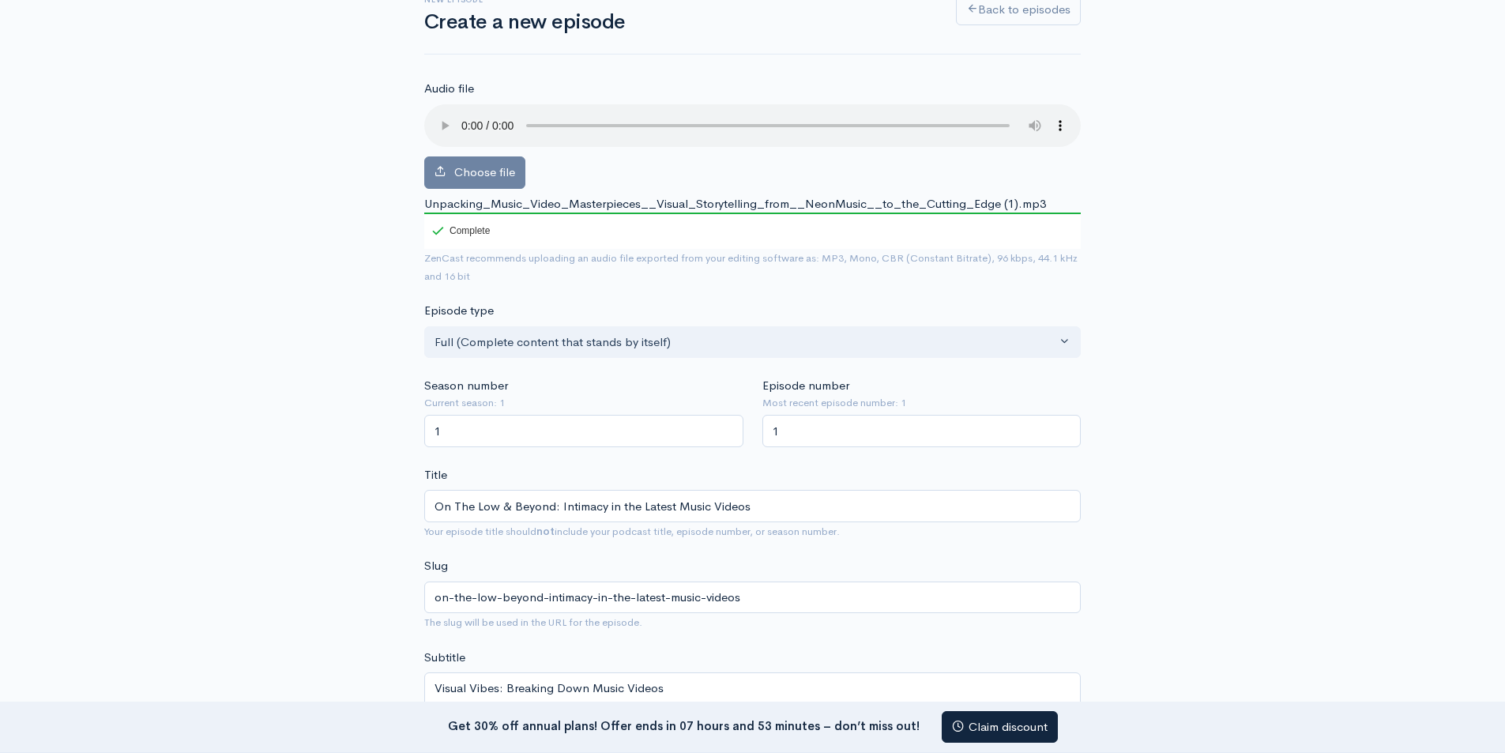
scroll to position [0, 0]
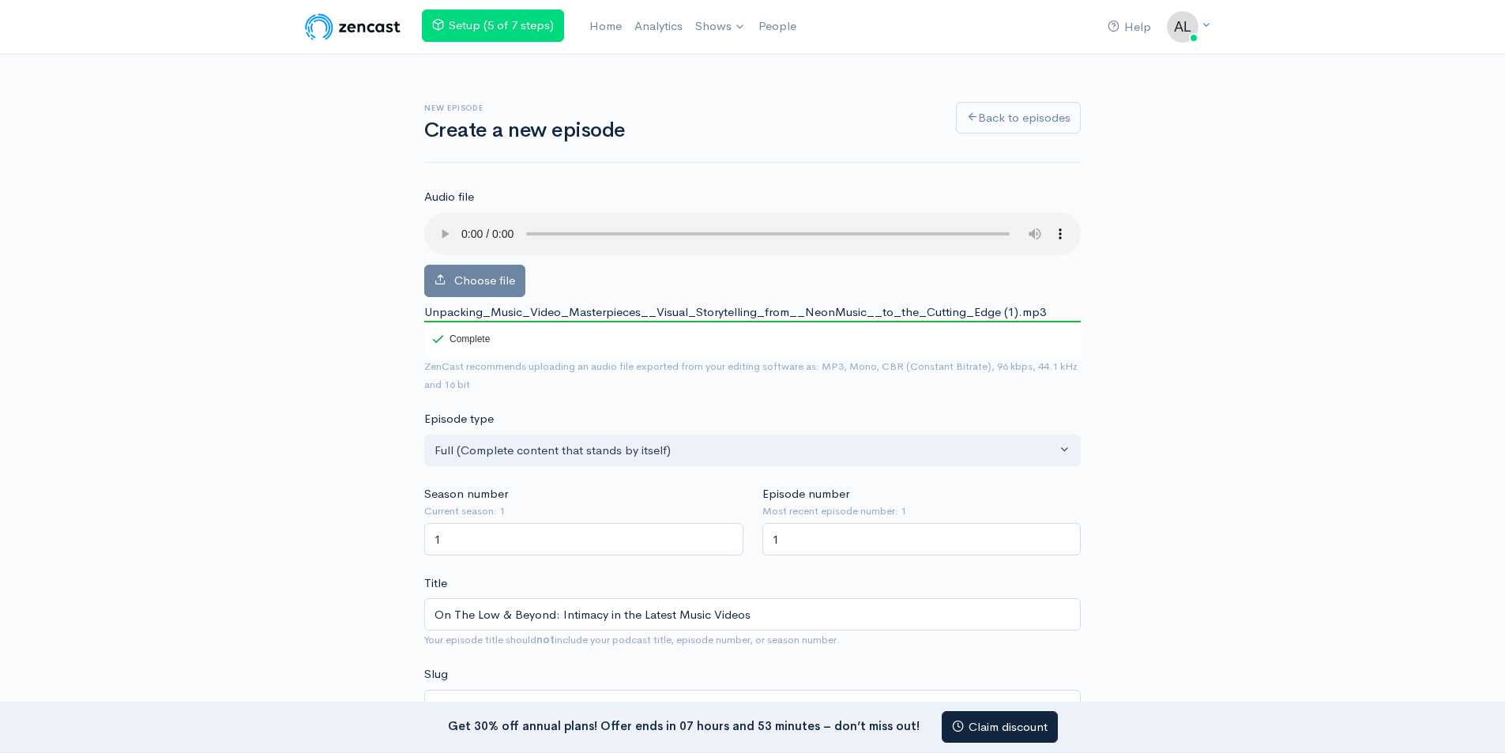
click at [701, 311] on span "Unpacking_Music_Video_Masterpieces__Visual_Storytelling_from__NeonMusic__to_the…" at bounding box center [735, 311] width 622 height 15
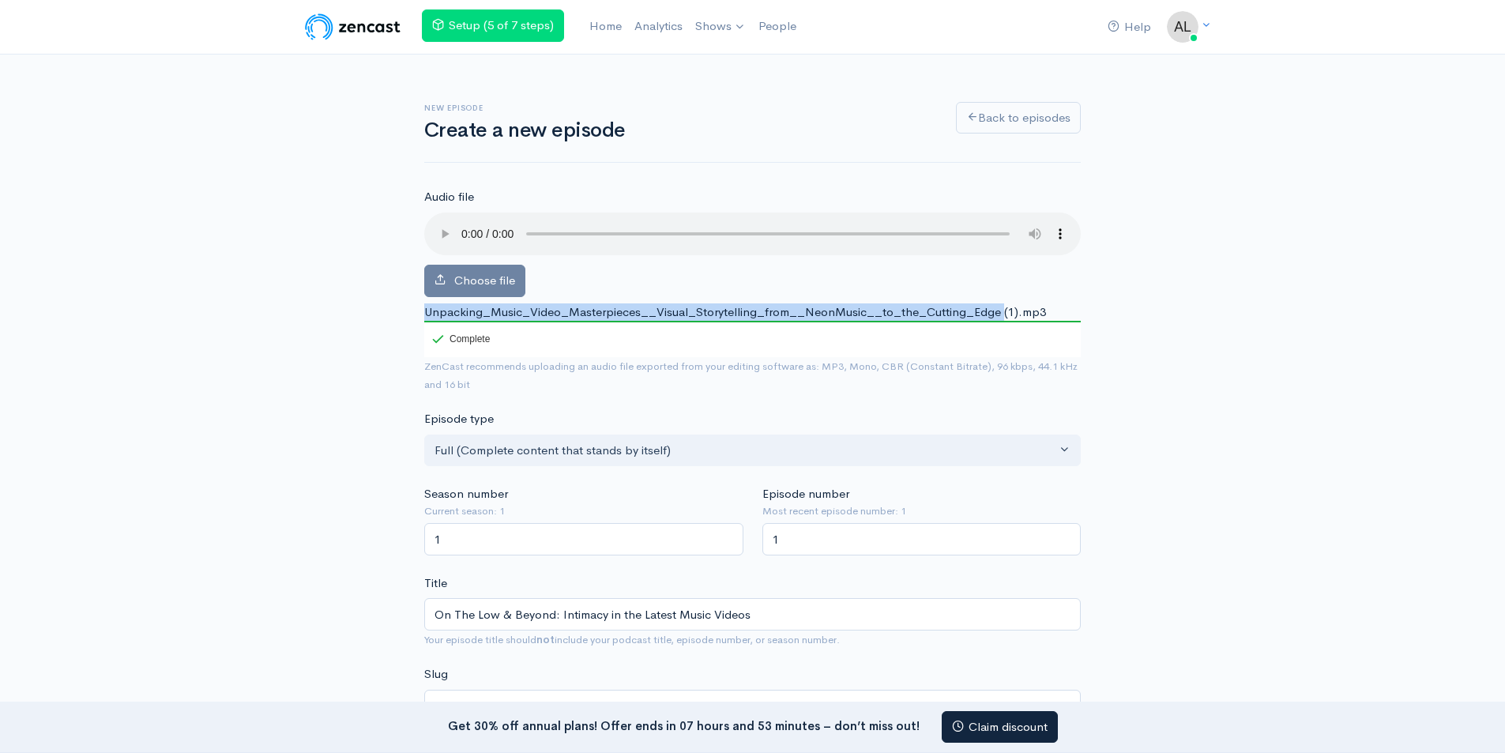
click at [701, 311] on span "Unpacking_Music_Video_Masterpieces__Visual_Storytelling_from__NeonMusic__to_the…" at bounding box center [735, 311] width 622 height 15
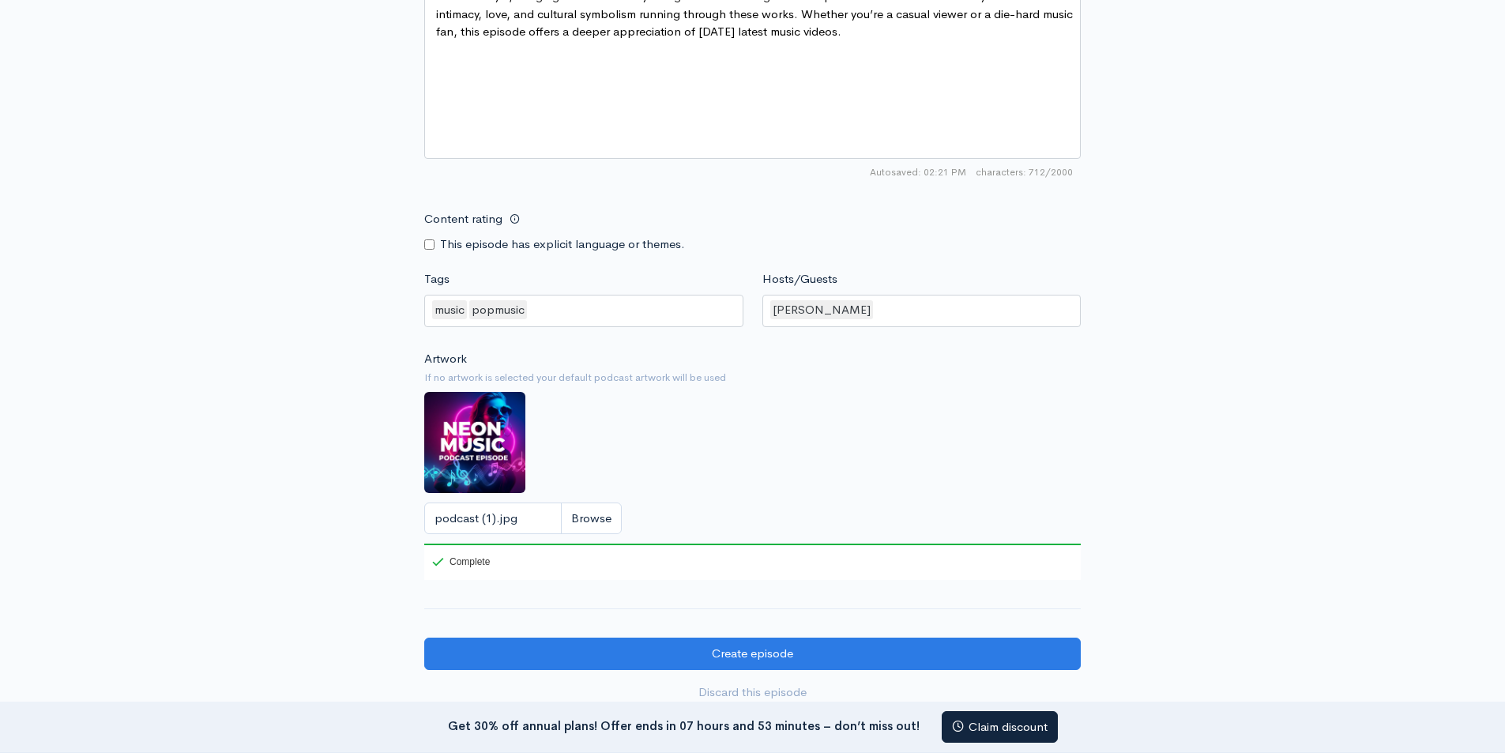
scroll to position [1264, 0]
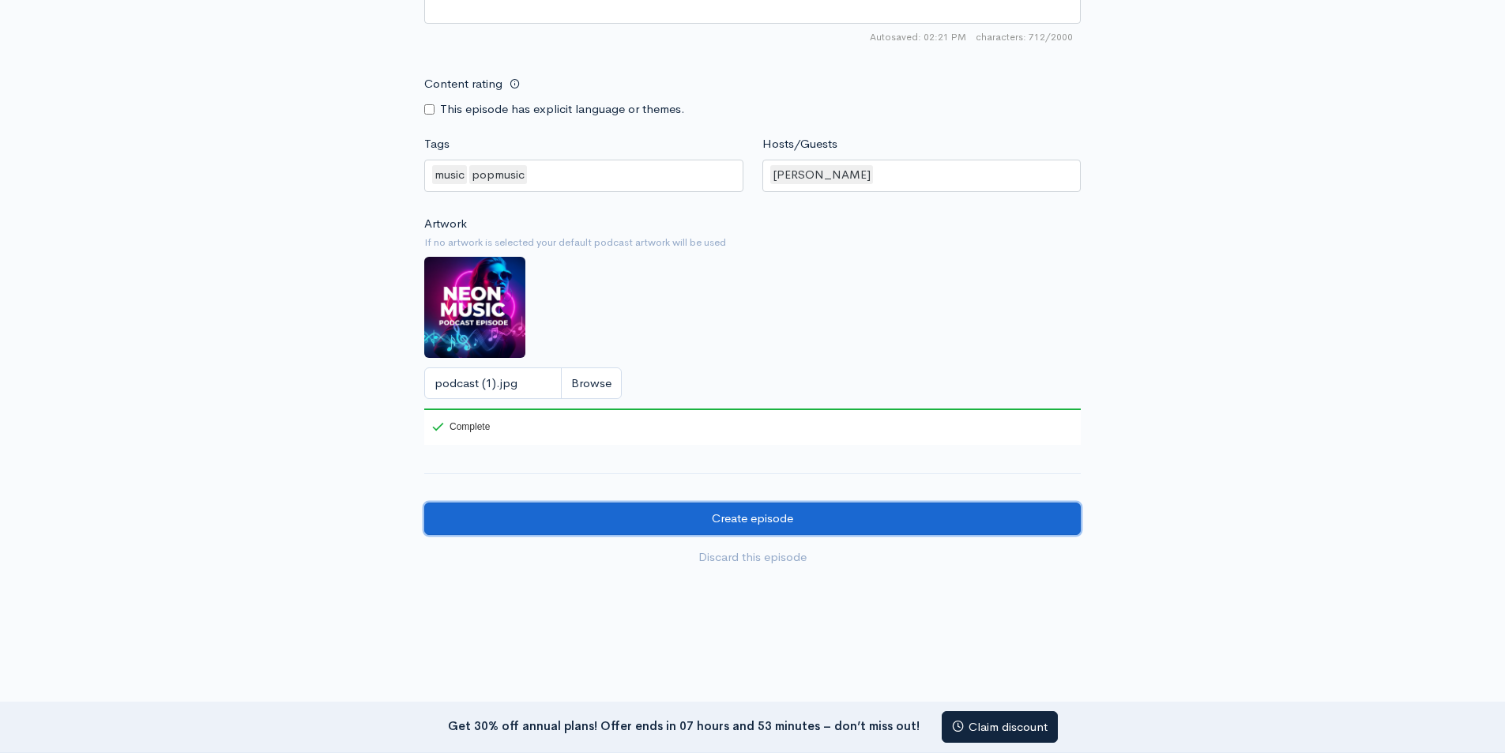
click at [740, 522] on input "Create episode" at bounding box center [752, 518] width 656 height 32
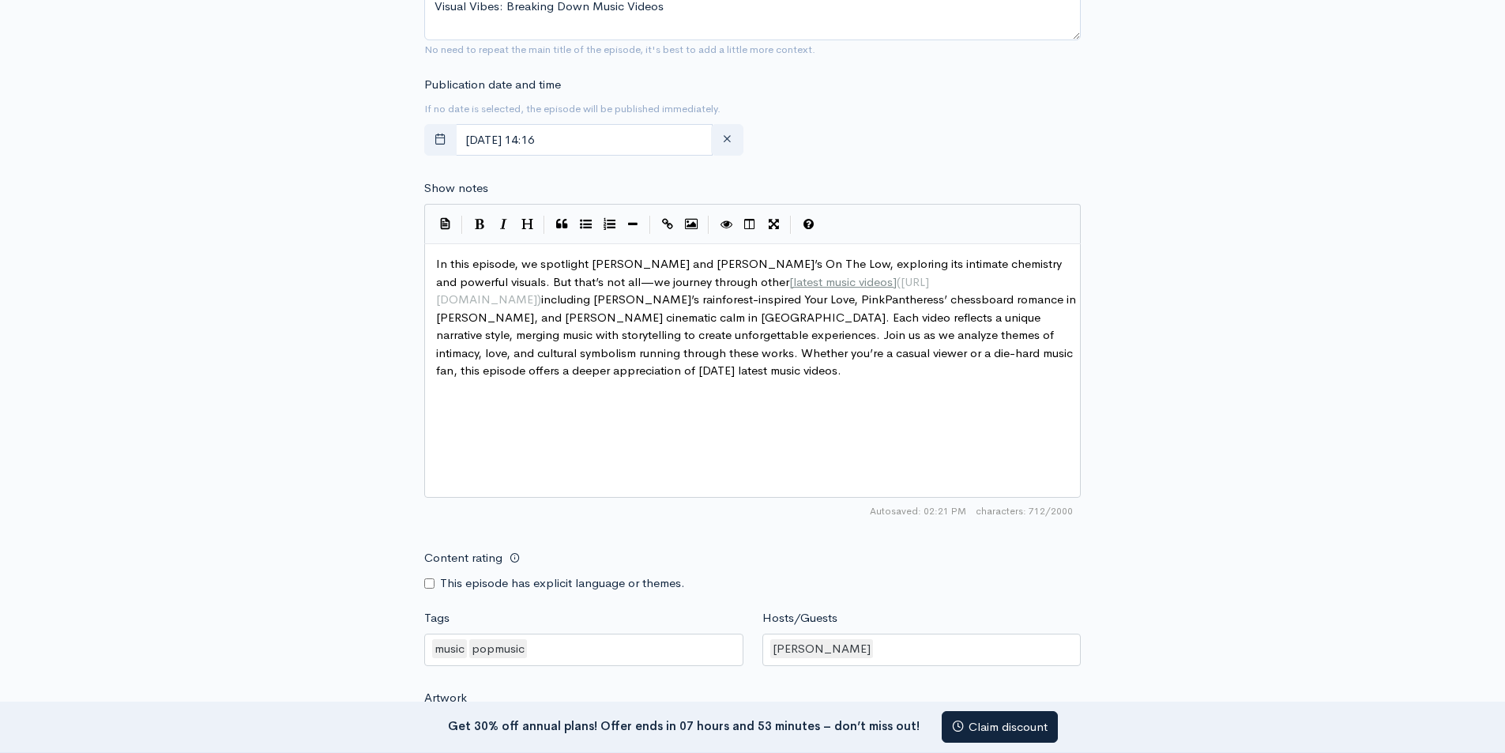
scroll to position [573, 0]
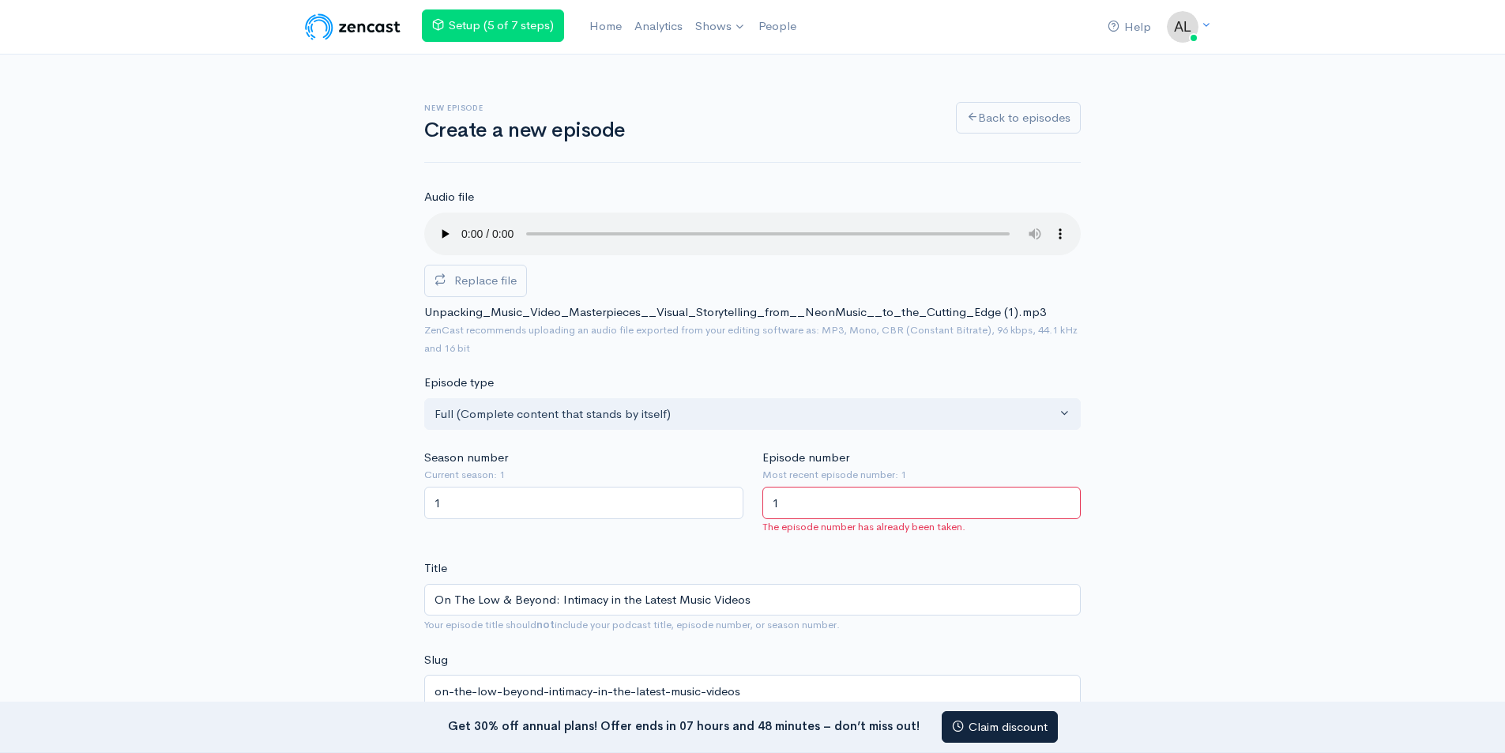
click at [812, 509] on input "1" at bounding box center [921, 503] width 319 height 32
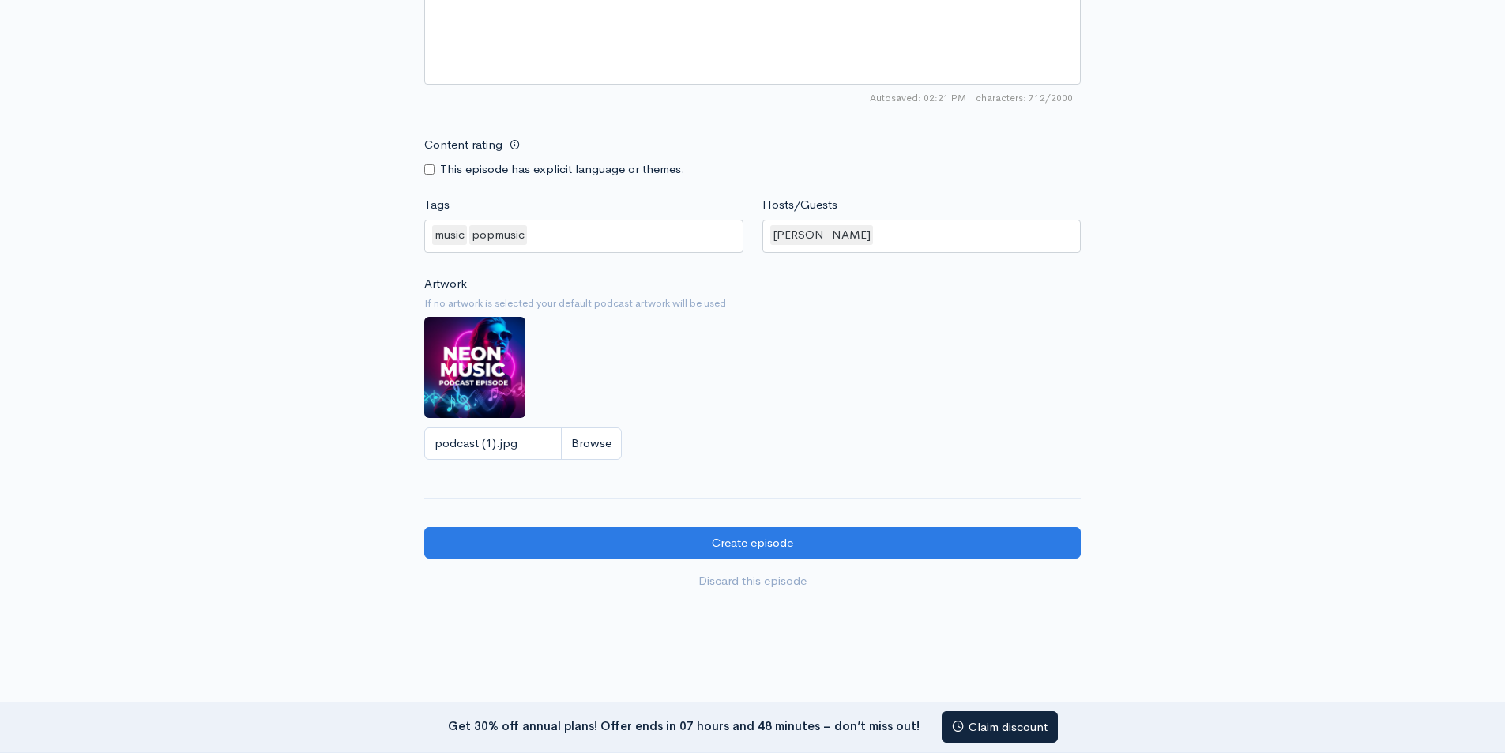
scroll to position [1258, 0]
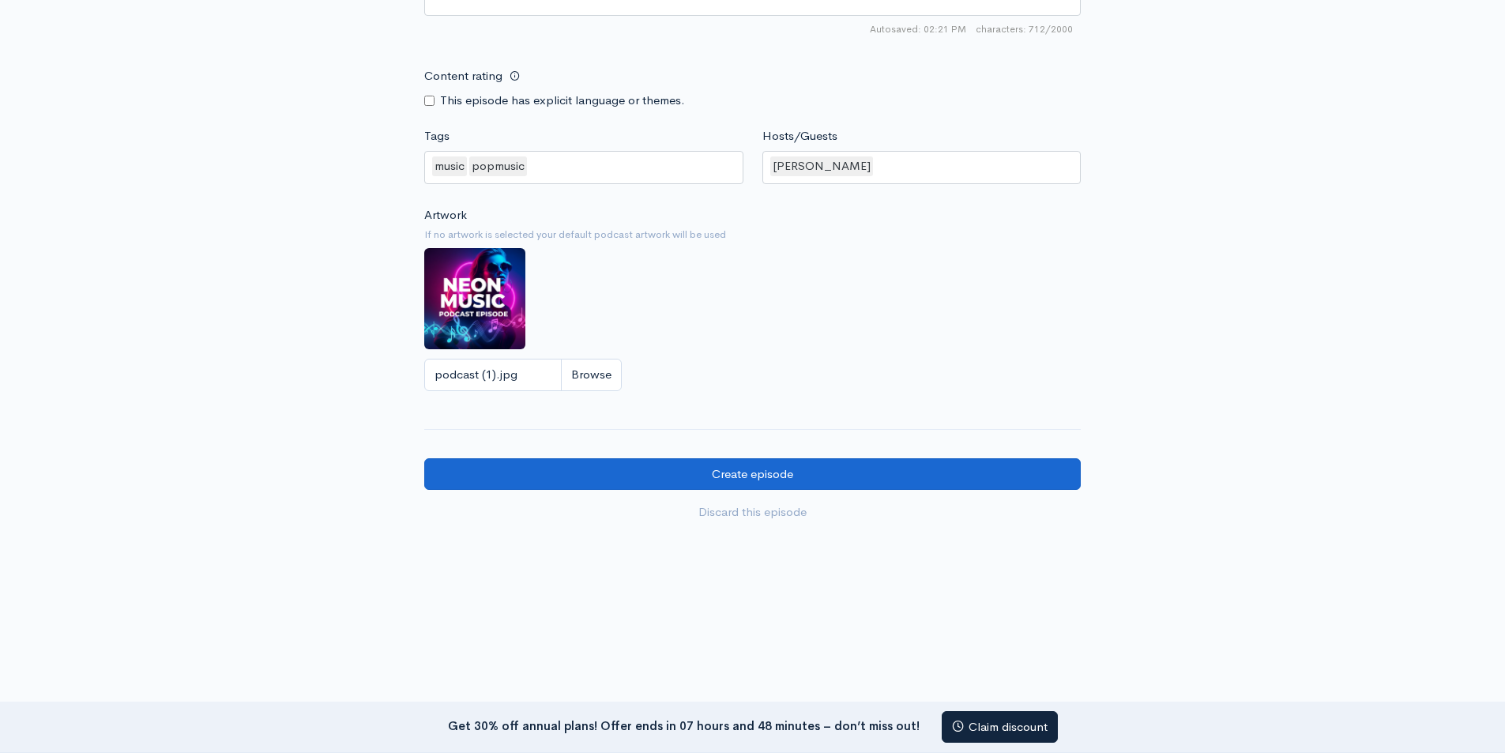
type input "2"
click at [757, 471] on input "Create episode" at bounding box center [752, 474] width 656 height 32
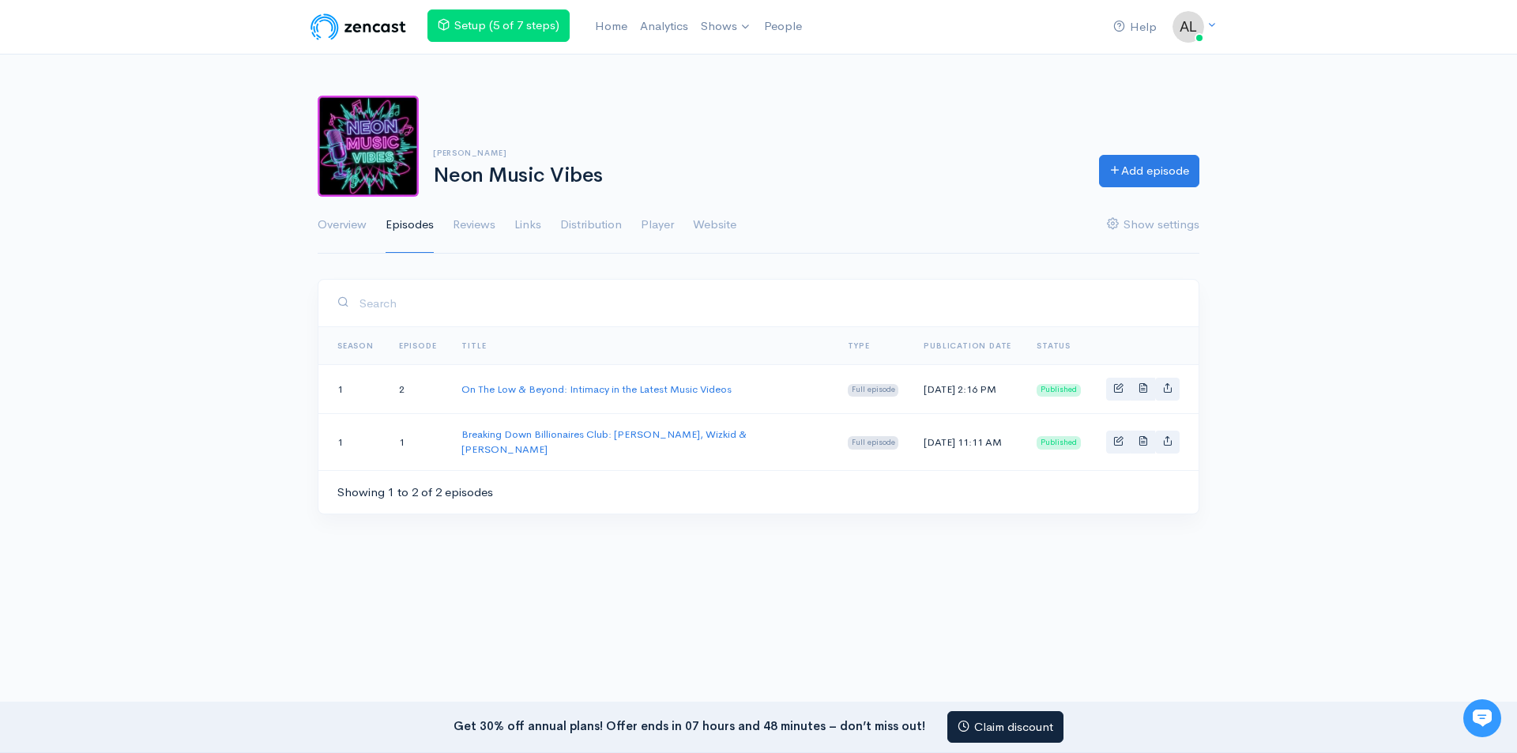
click at [538, 544] on div at bounding box center [758, 556] width 1517 height 47
click at [1124, 440] on link "Basic example" at bounding box center [1118, 442] width 24 height 23
drag, startPoint x: 551, startPoint y: 442, endPoint x: 844, endPoint y: 498, distance: 298.4
click at [869, 516] on div "Season Episode Title Type Publication date Status 1 2 On The Low & Beyond: Inti…" at bounding box center [758, 406] width 901 height 254
drag, startPoint x: 807, startPoint y: 441, endPoint x: 414, endPoint y: 453, distance: 392.8
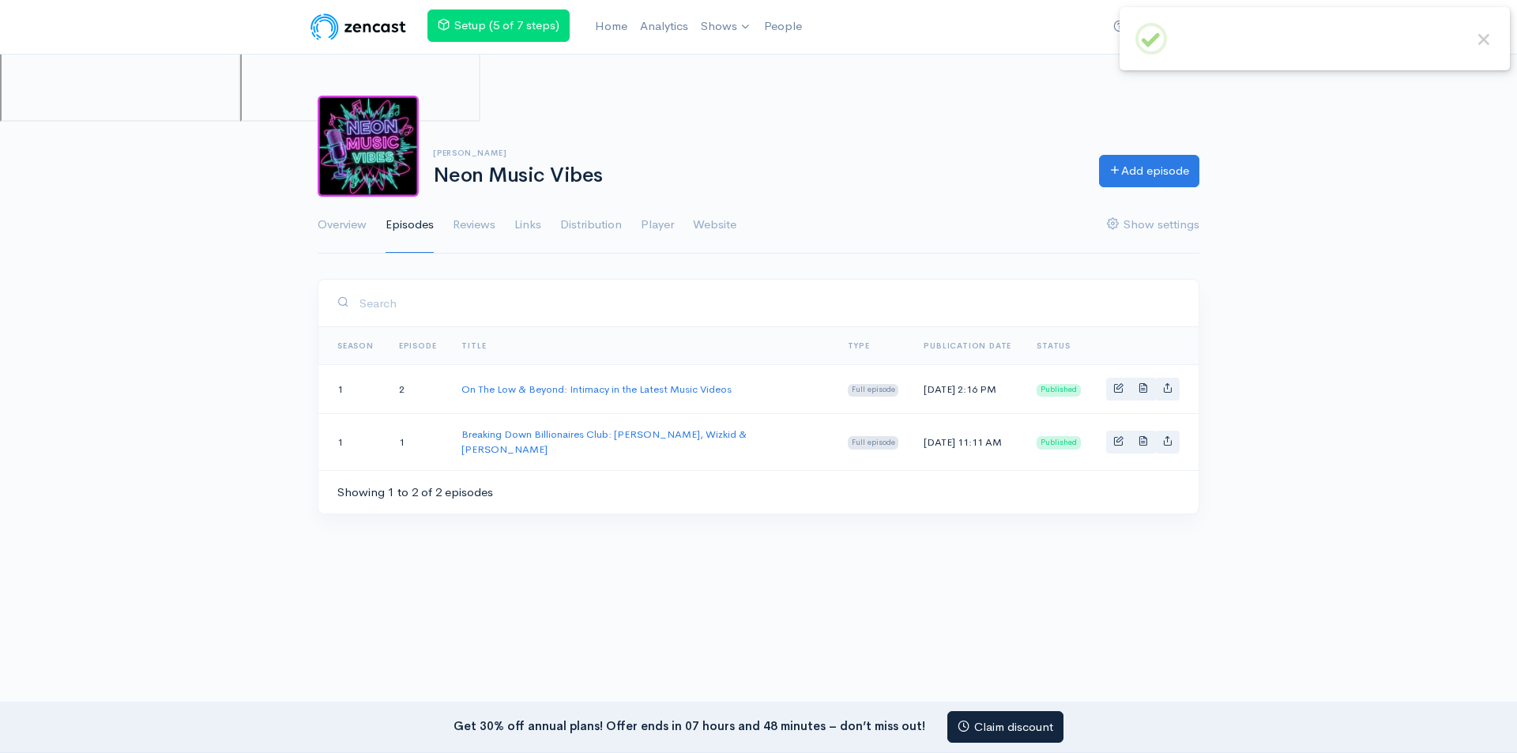
click at [414, 453] on td "1" at bounding box center [417, 441] width 63 height 57
drag, startPoint x: 373, startPoint y: 438, endPoint x: 901, endPoint y: 577, distance: 545.9
click at [912, 585] on div at bounding box center [758, 660] width 1517 height 158
click at [1108, 437] on link "Basic example" at bounding box center [1118, 442] width 24 height 23
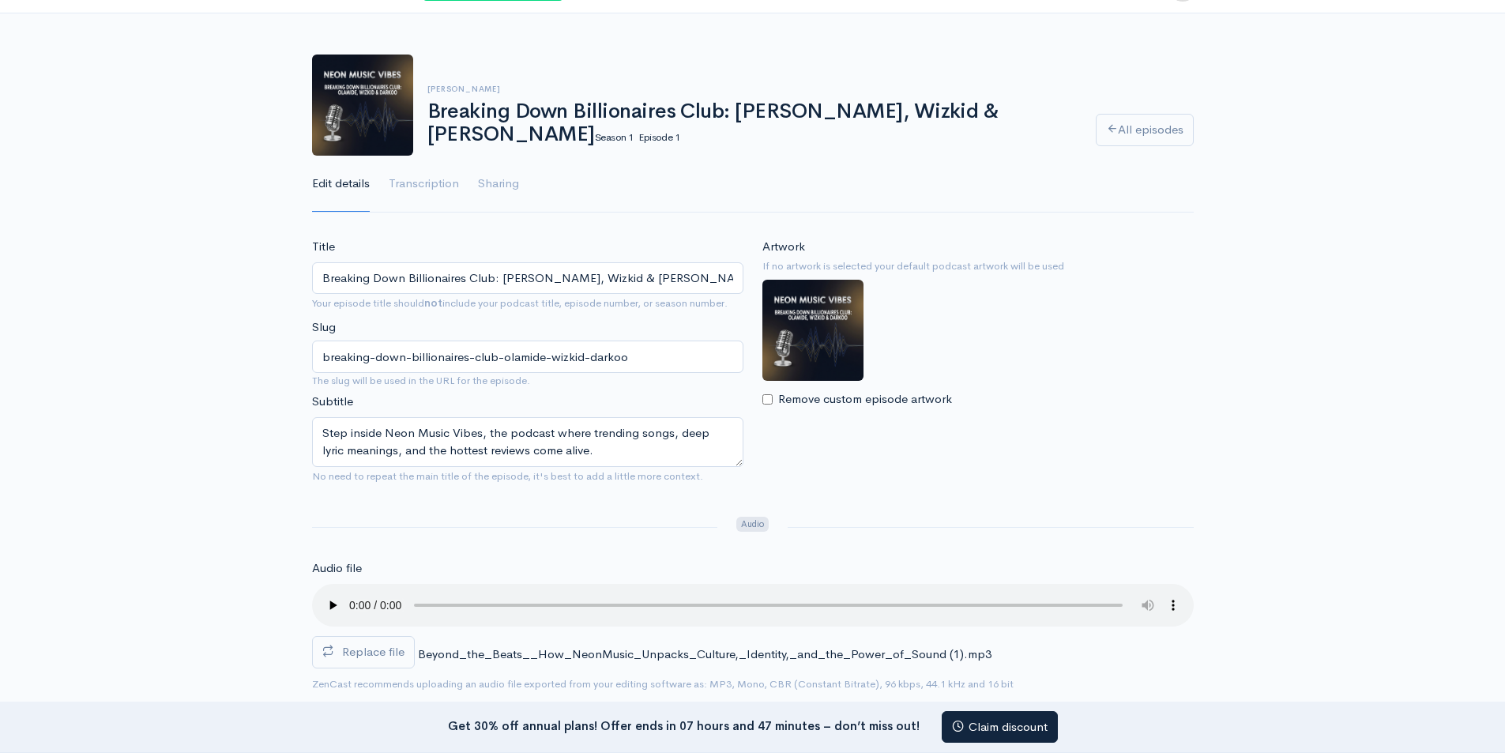
scroll to position [79, 0]
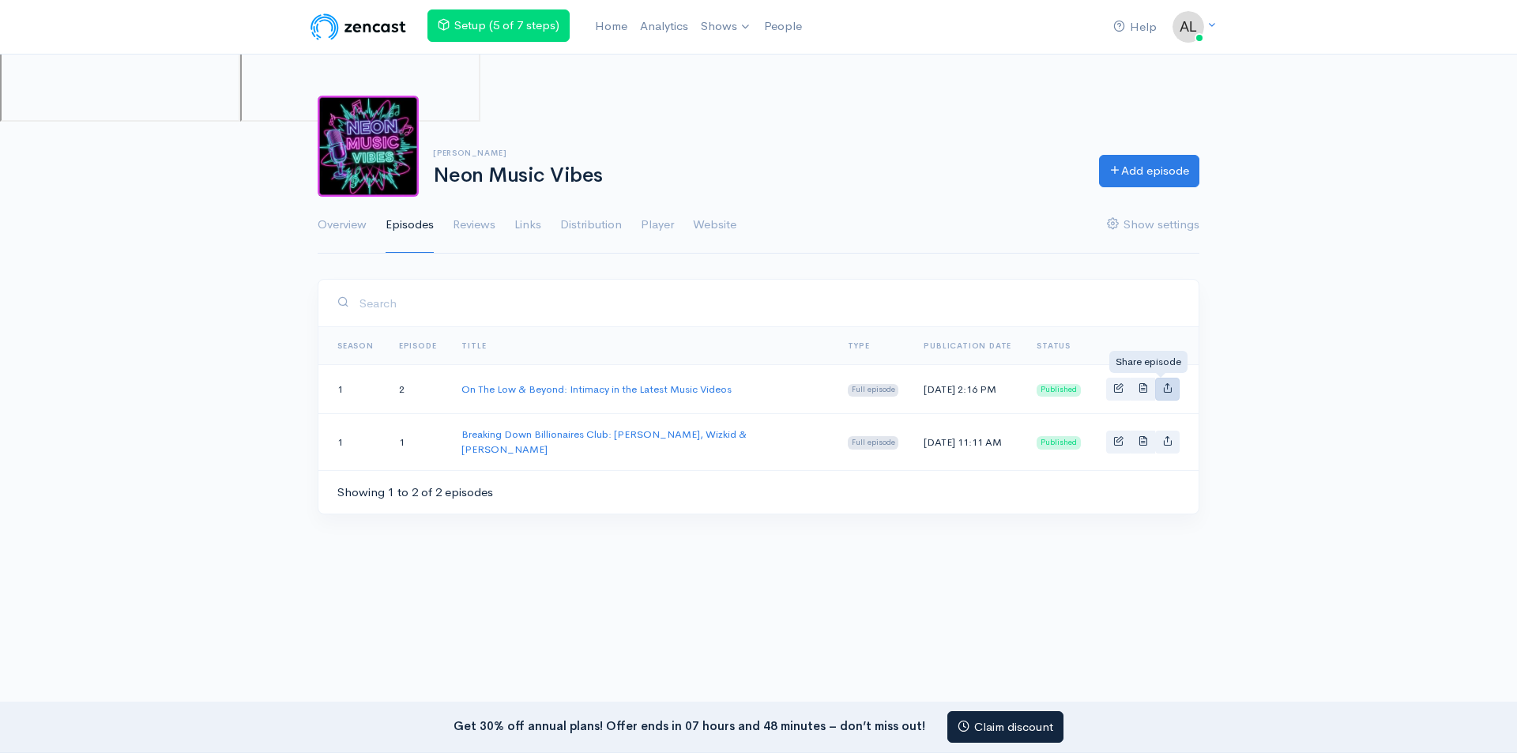
click at [1161, 389] on link "Basic example" at bounding box center [1167, 389] width 24 height 23
type input "https://neon-music-vibes.zencast.website/episodes/on-the-low-beyond-intimacy-in…"
type input "https://media.zencast.fm/neon-music-vibes/06c4682d-a3dc-4a47-9004-54d18a05975c.…"
type input "<iframe src='https://share.zencast.fm/embed/episode/06c4682d-a3dc-4a47-9004-54d…"
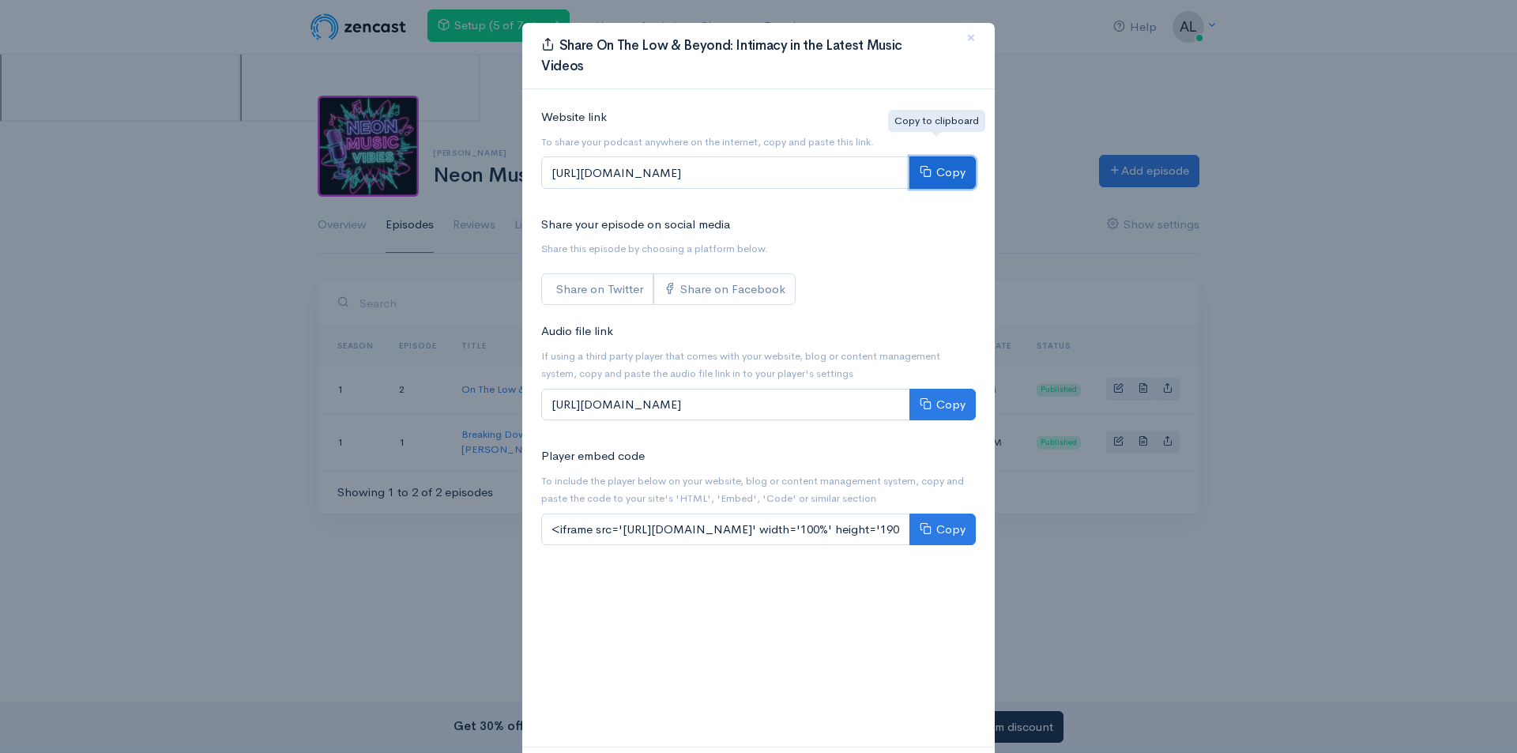
click at [946, 156] on button "Copy" at bounding box center [942, 172] width 66 height 32
click at [929, 156] on button "Copy" at bounding box center [942, 172] width 66 height 32
click at [966, 37] on span "×" at bounding box center [970, 37] width 9 height 23
